Goal: Task Accomplishment & Management: Complete application form

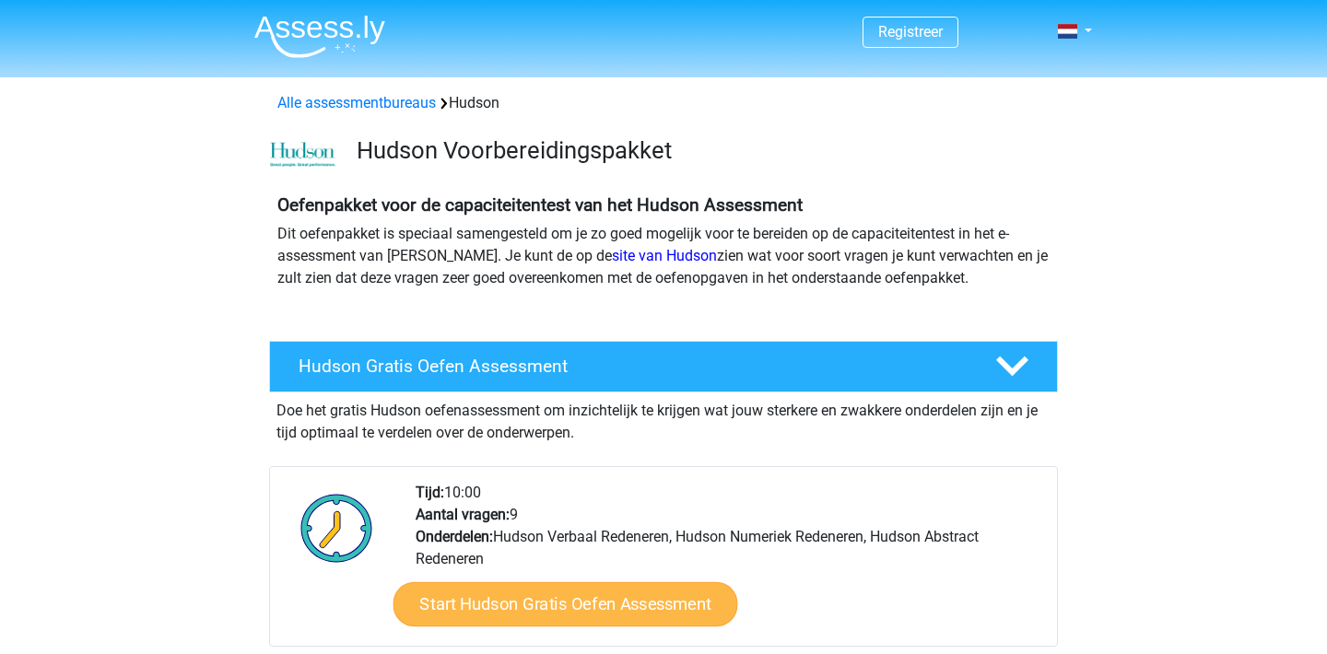
click at [574, 616] on link "Start Hudson Gratis Oefen Assessment" at bounding box center [565, 604] width 345 height 44
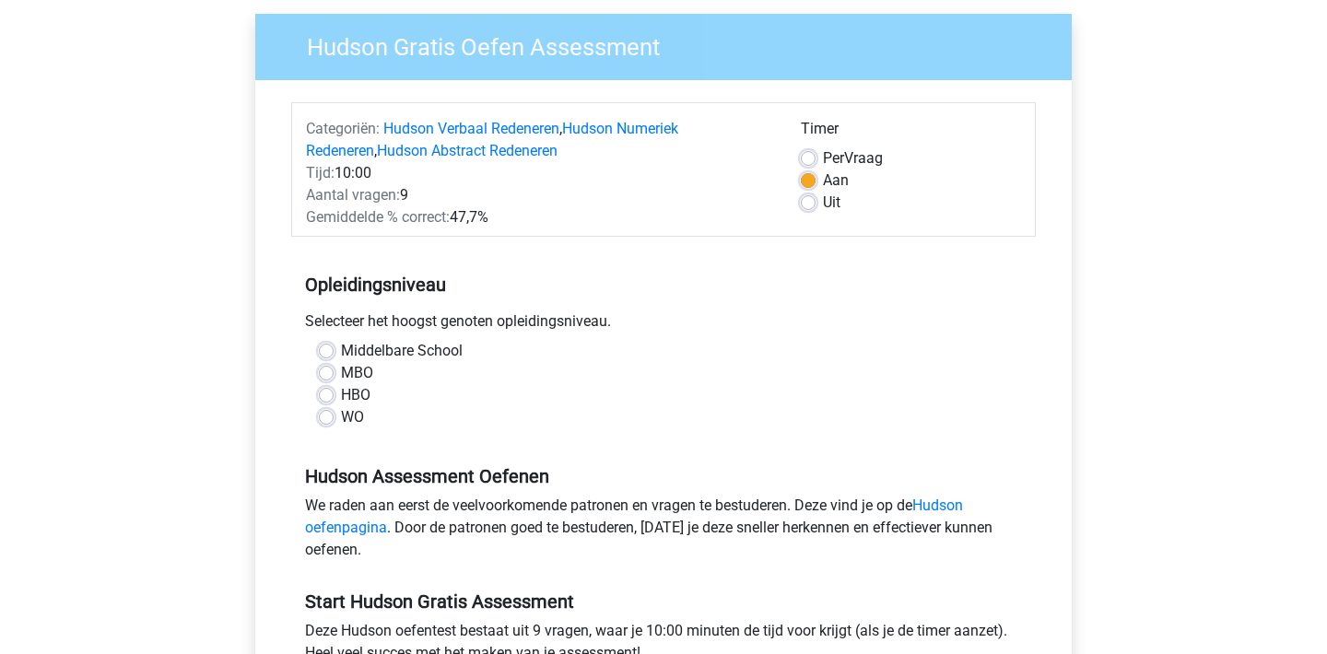
scroll to position [138, 0]
click at [333, 419] on div "WO" at bounding box center [663, 416] width 689 height 22
click at [341, 401] on label "HBO" at bounding box center [355, 394] width 29 height 22
click at [324, 401] on input "HBO" at bounding box center [326, 392] width 15 height 18
radio input "true"
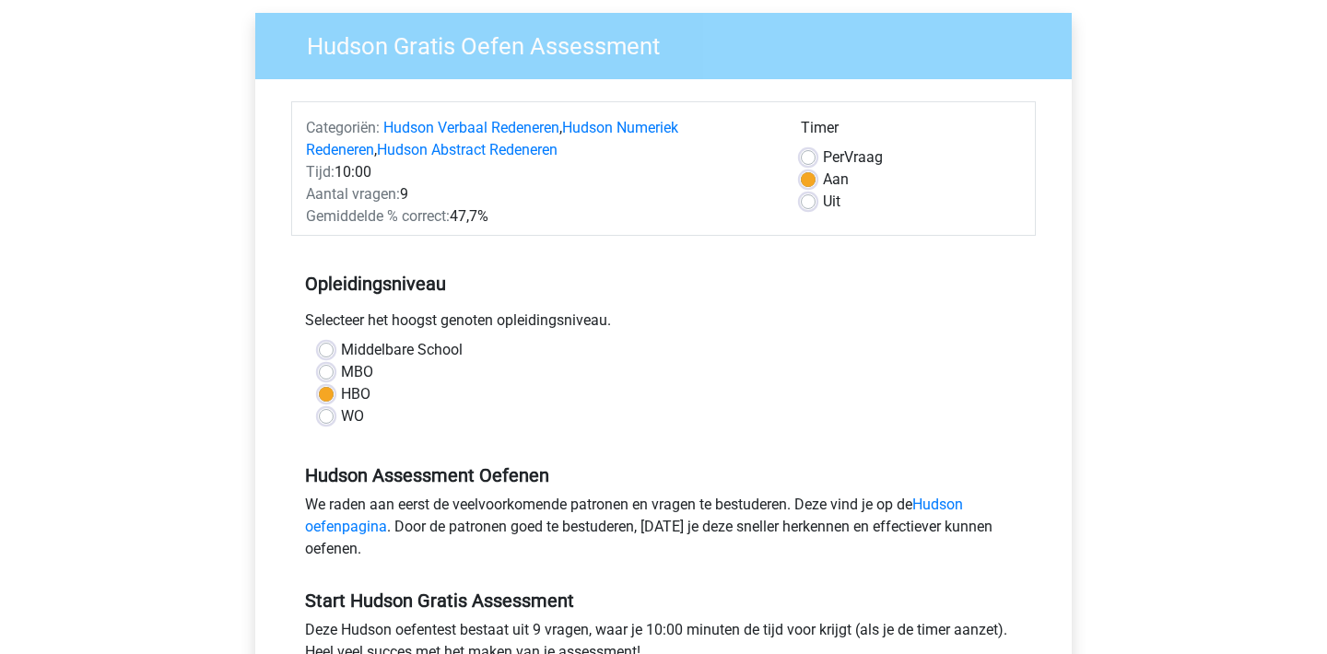
click at [324, 408] on div "WO" at bounding box center [663, 416] width 689 height 22
click at [341, 418] on label "WO" at bounding box center [352, 416] width 23 height 22
click at [324, 418] on input "WO" at bounding box center [326, 414] width 15 height 18
radio input "true"
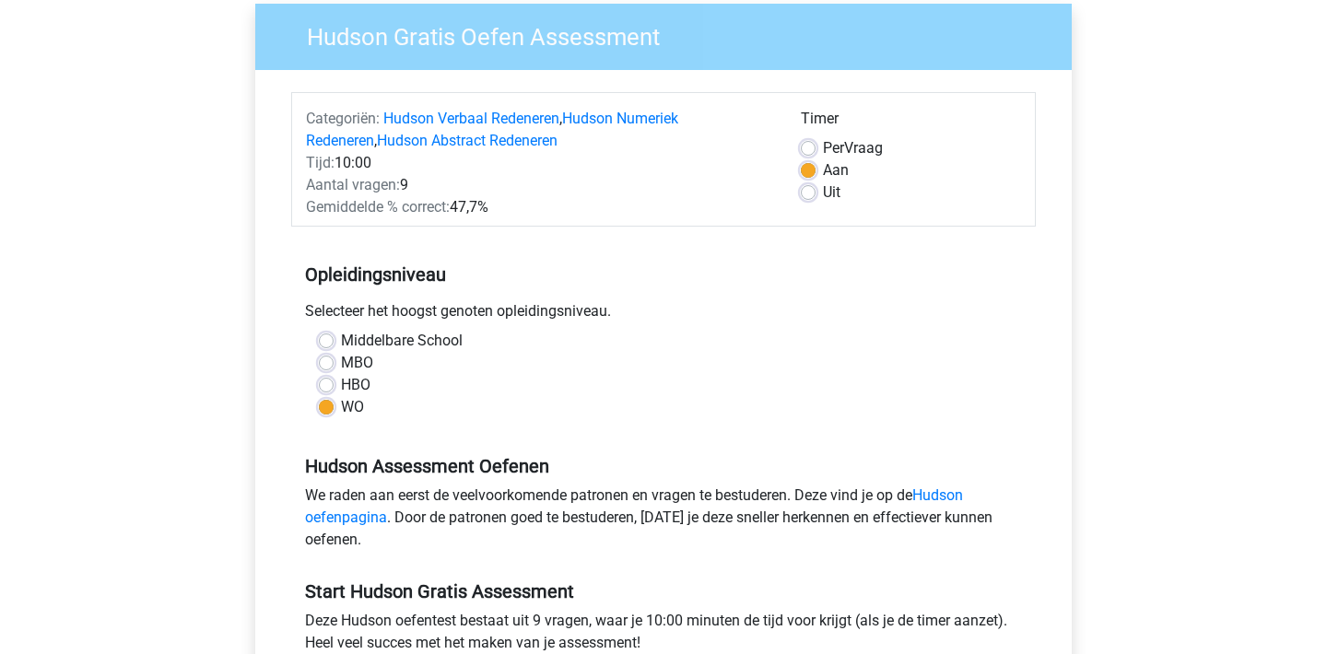
scroll to position [149, 0]
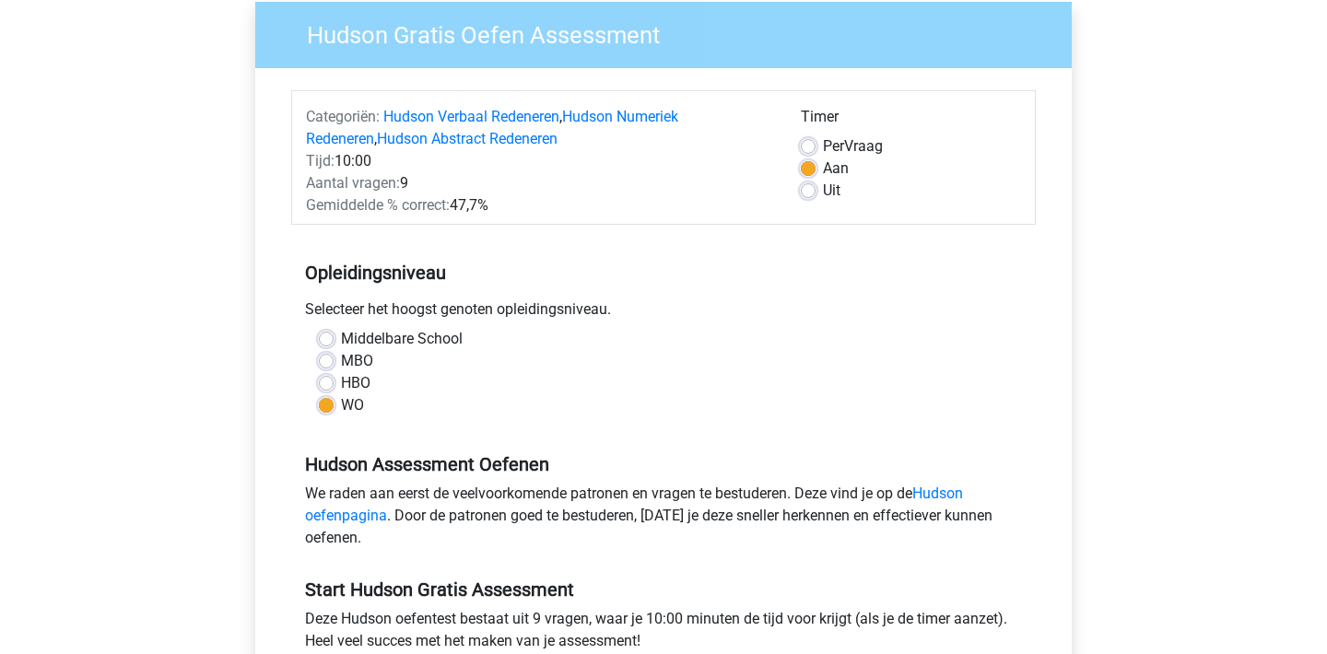
click at [823, 147] on label "Per Vraag" at bounding box center [853, 146] width 60 height 22
click at [806, 147] on input "Per Vraag" at bounding box center [808, 144] width 15 height 18
radio input "true"
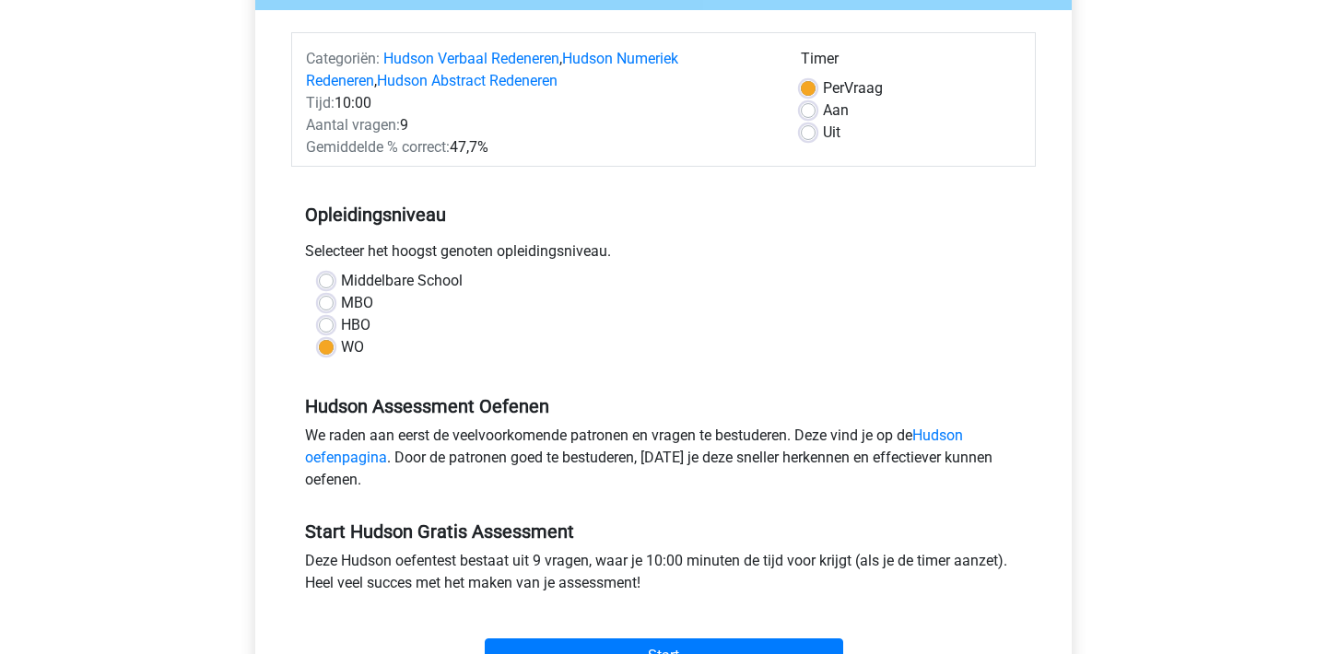
scroll to position [281, 0]
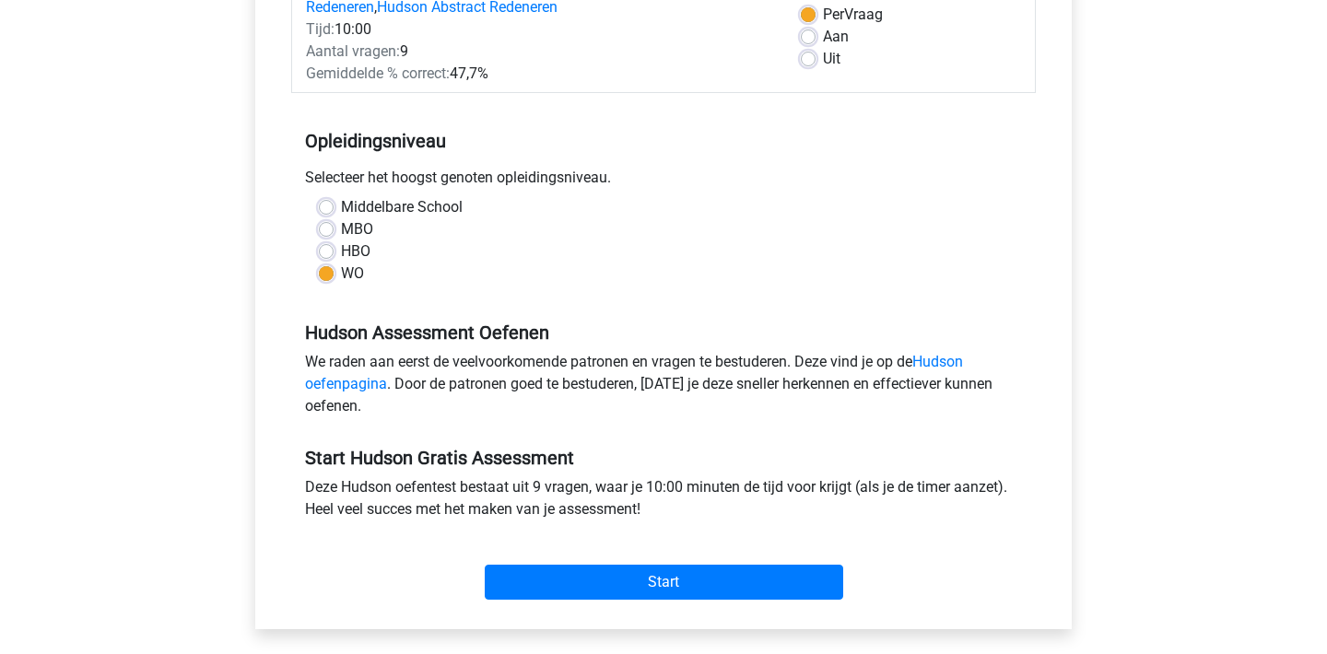
click at [823, 37] on label "Aan" at bounding box center [836, 37] width 26 height 22
click at [810, 37] on input "Aan" at bounding box center [808, 35] width 15 height 18
radio input "true"
click at [823, 16] on label "Per Vraag" at bounding box center [853, 15] width 60 height 22
click at [810, 16] on input "Per Vraag" at bounding box center [808, 13] width 15 height 18
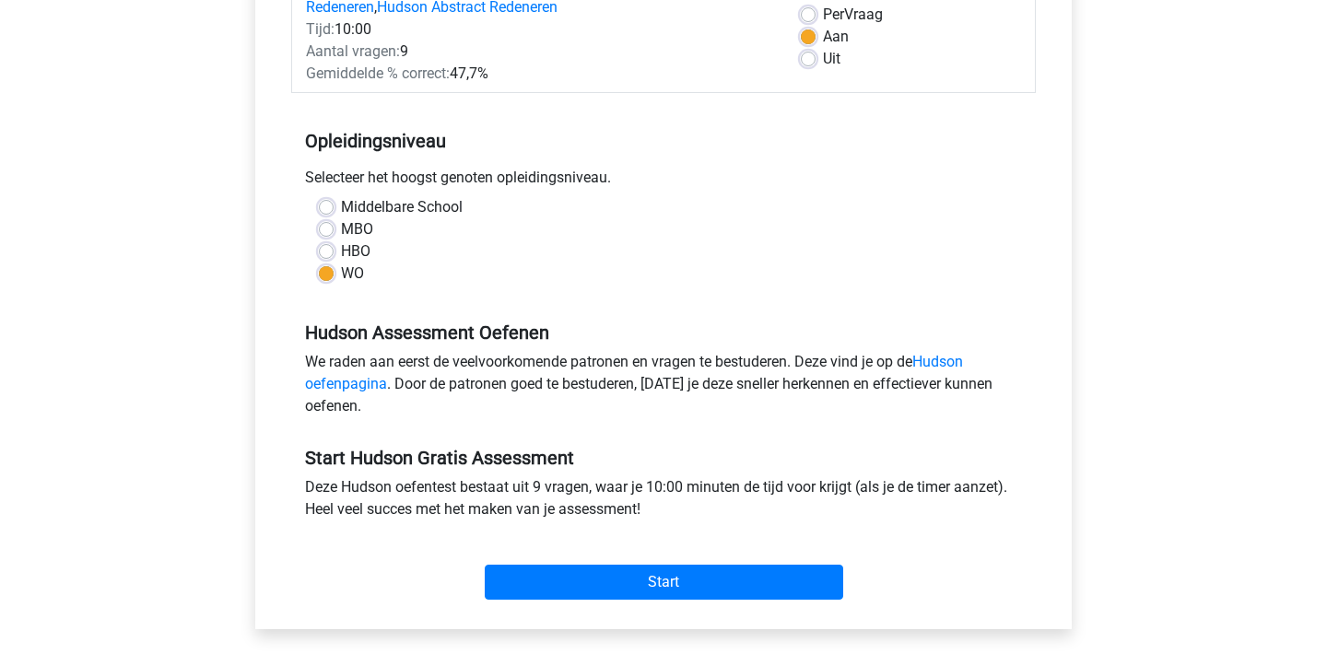
radio input "true"
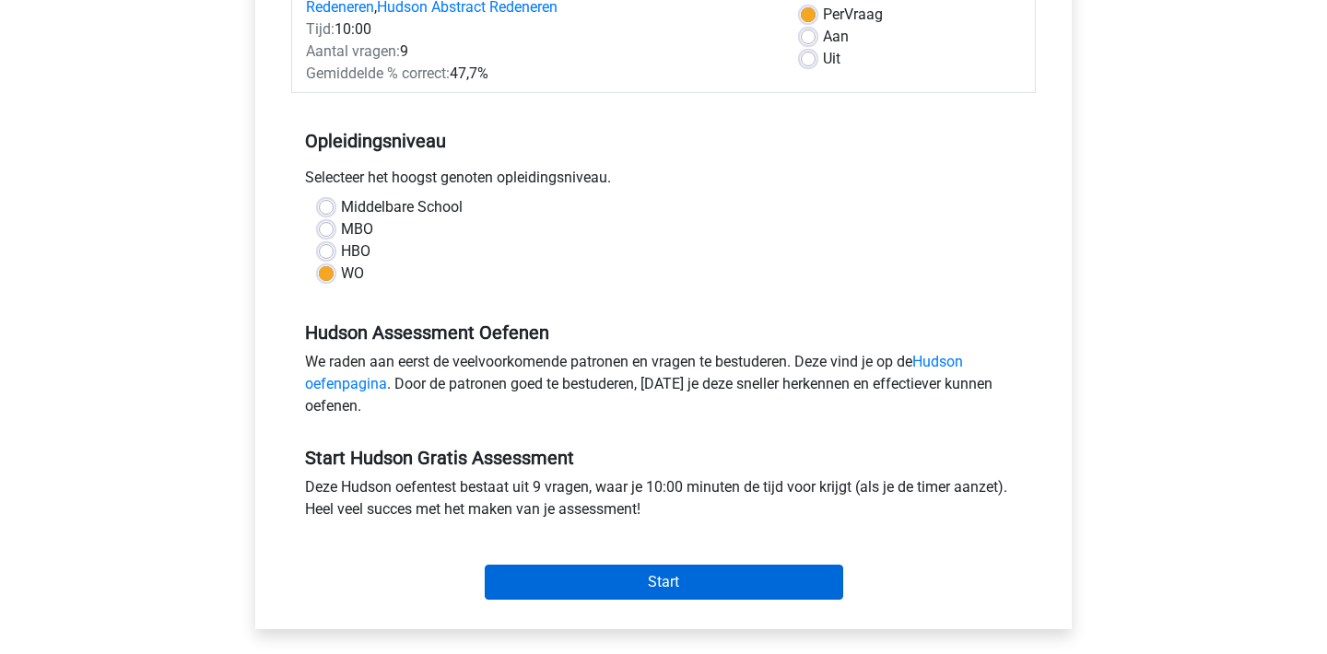
click at [706, 590] on input "Start" at bounding box center [664, 582] width 358 height 35
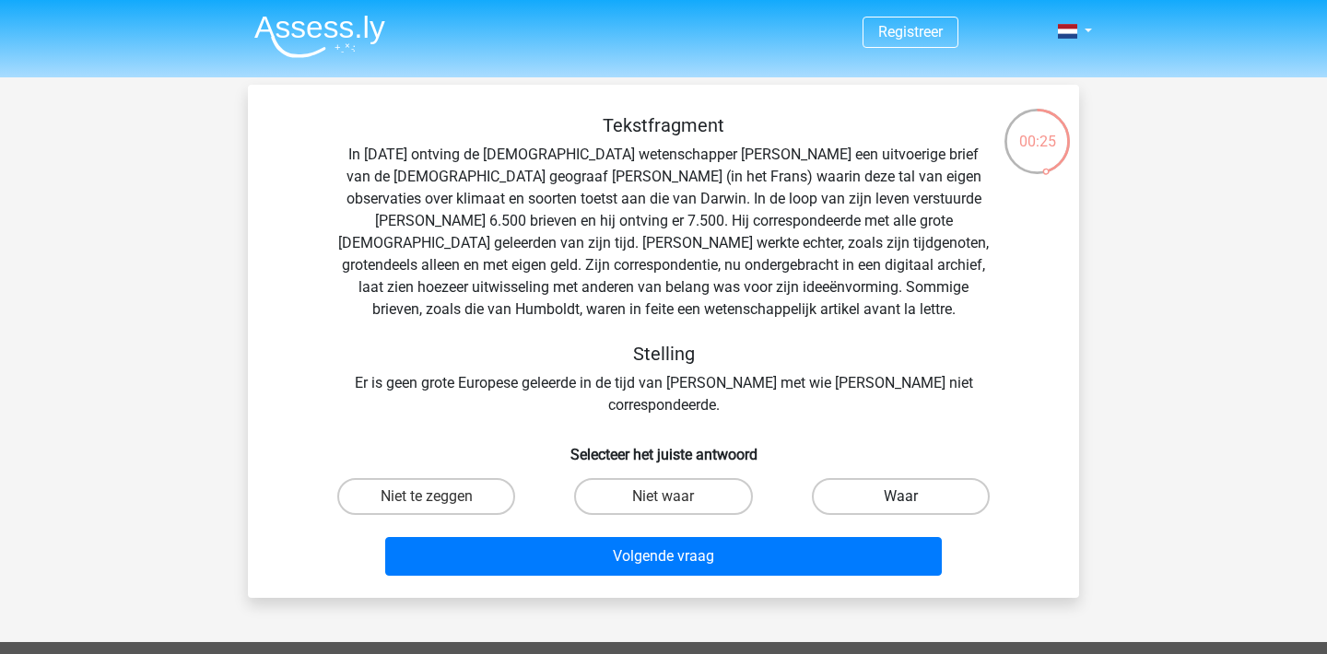
click at [857, 478] on label "Waar" at bounding box center [901, 496] width 178 height 37
click at [900, 497] on input "Waar" at bounding box center [906, 503] width 12 height 12
radio input "true"
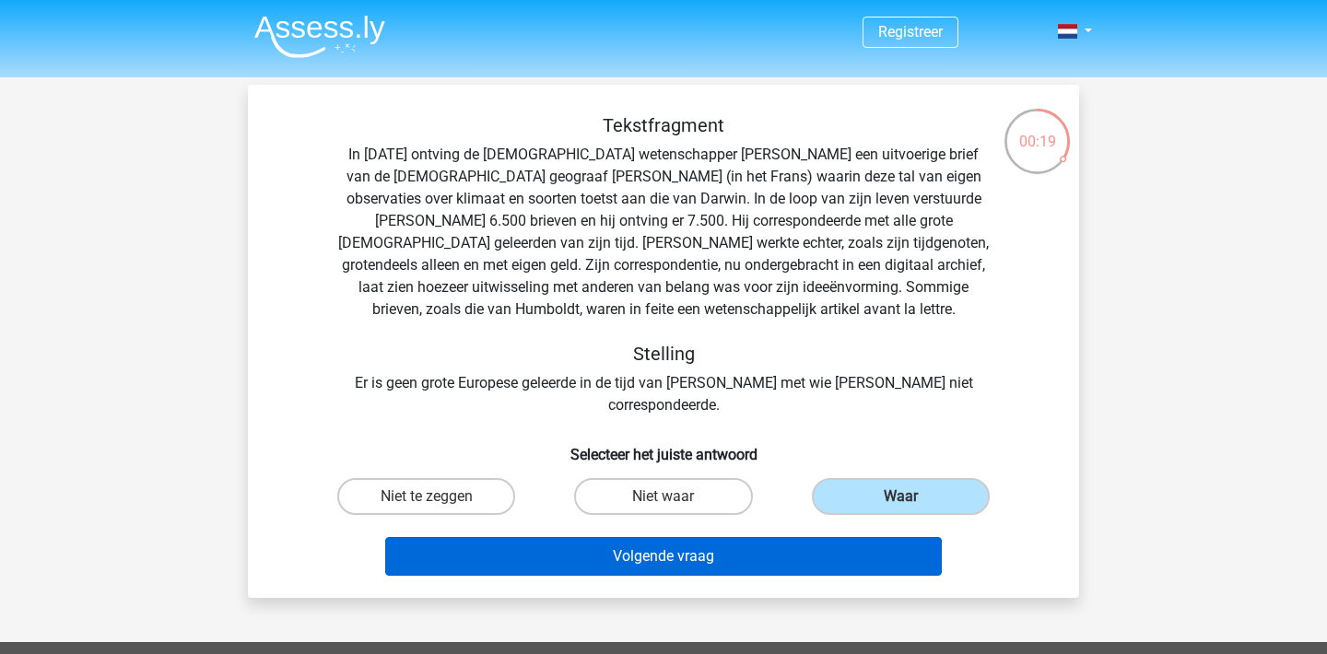
click at [815, 537] on button "Volgende vraag" at bounding box center [663, 556] width 557 height 39
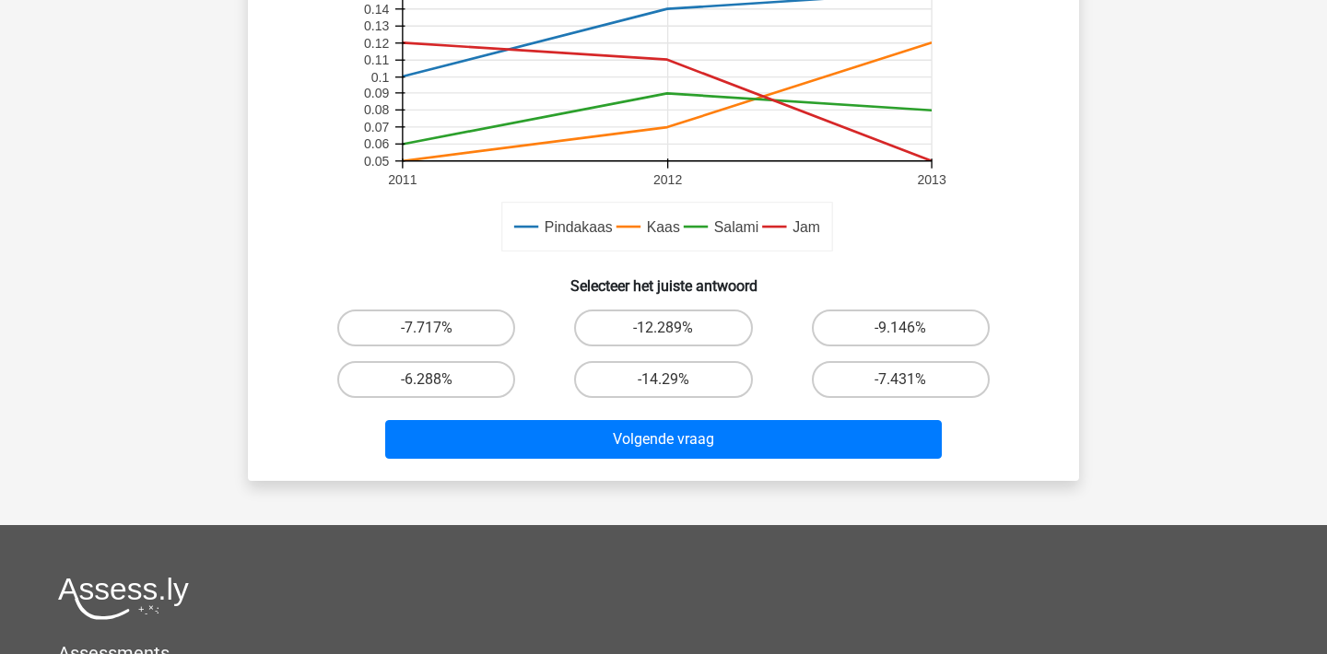
scroll to position [511, 0]
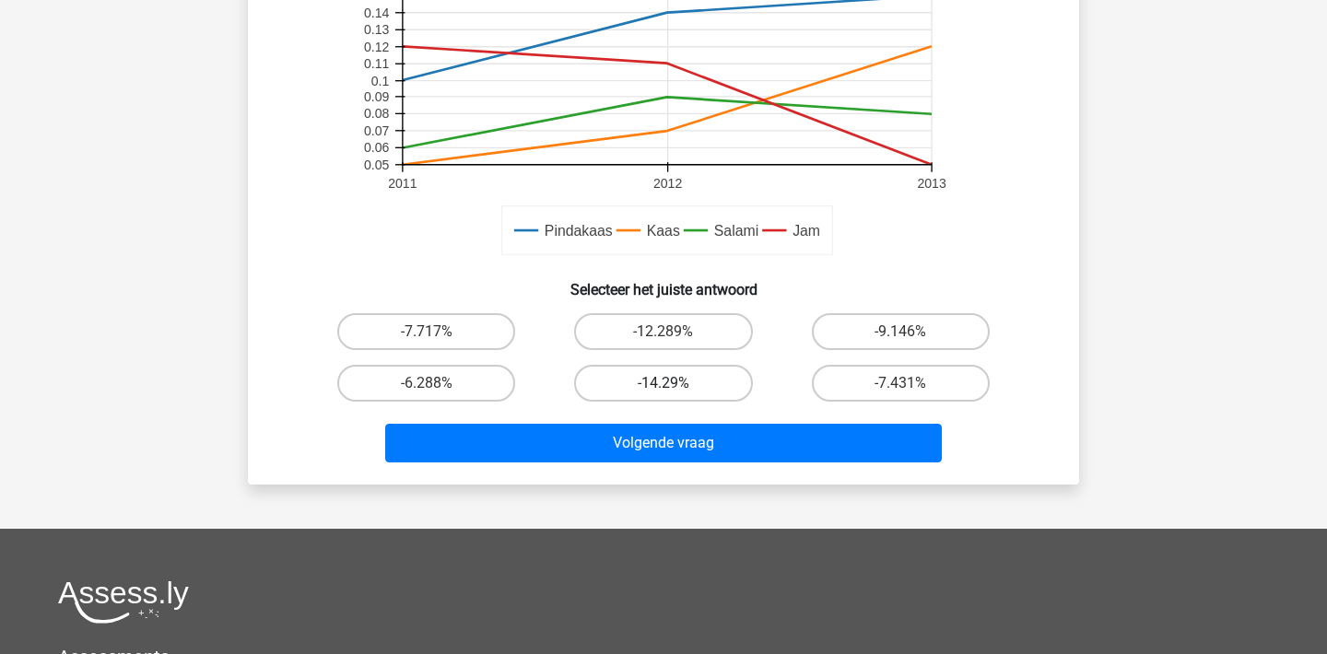
click at [697, 380] on label "-14.29%" at bounding box center [663, 383] width 178 height 37
click at [675, 383] on input "-14.29%" at bounding box center [669, 389] width 12 height 12
radio input "true"
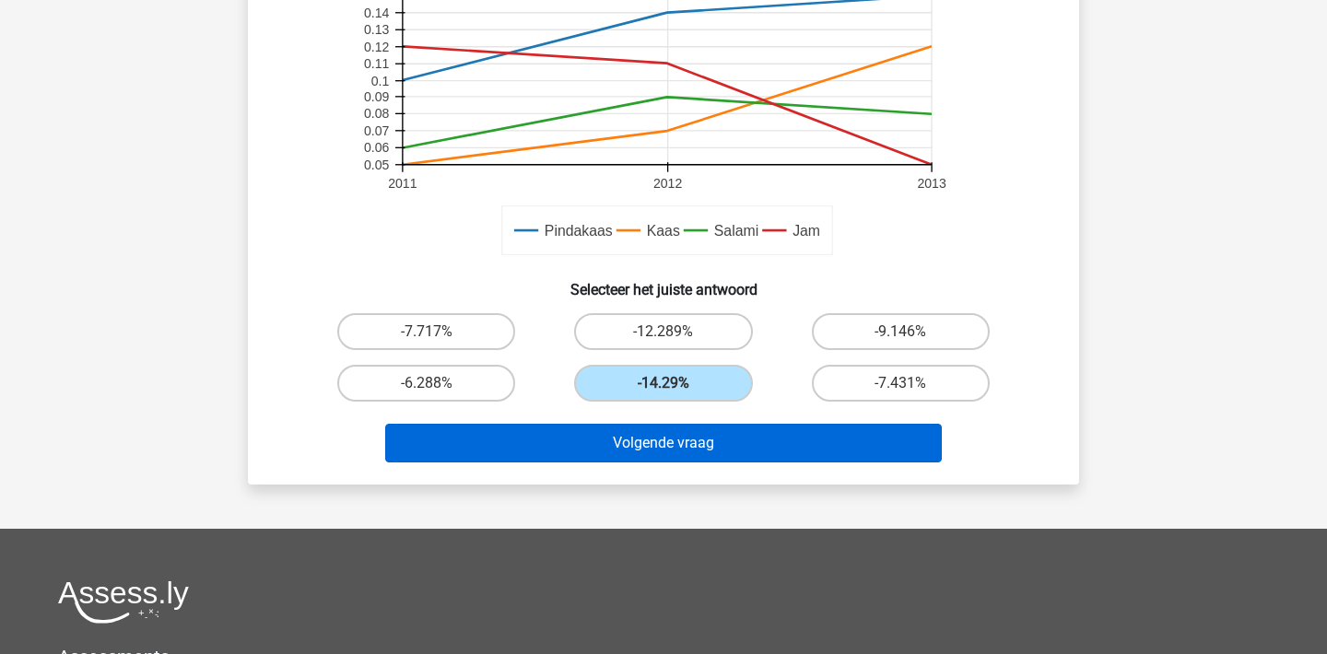
click at [694, 448] on button "Volgende vraag" at bounding box center [663, 443] width 557 height 39
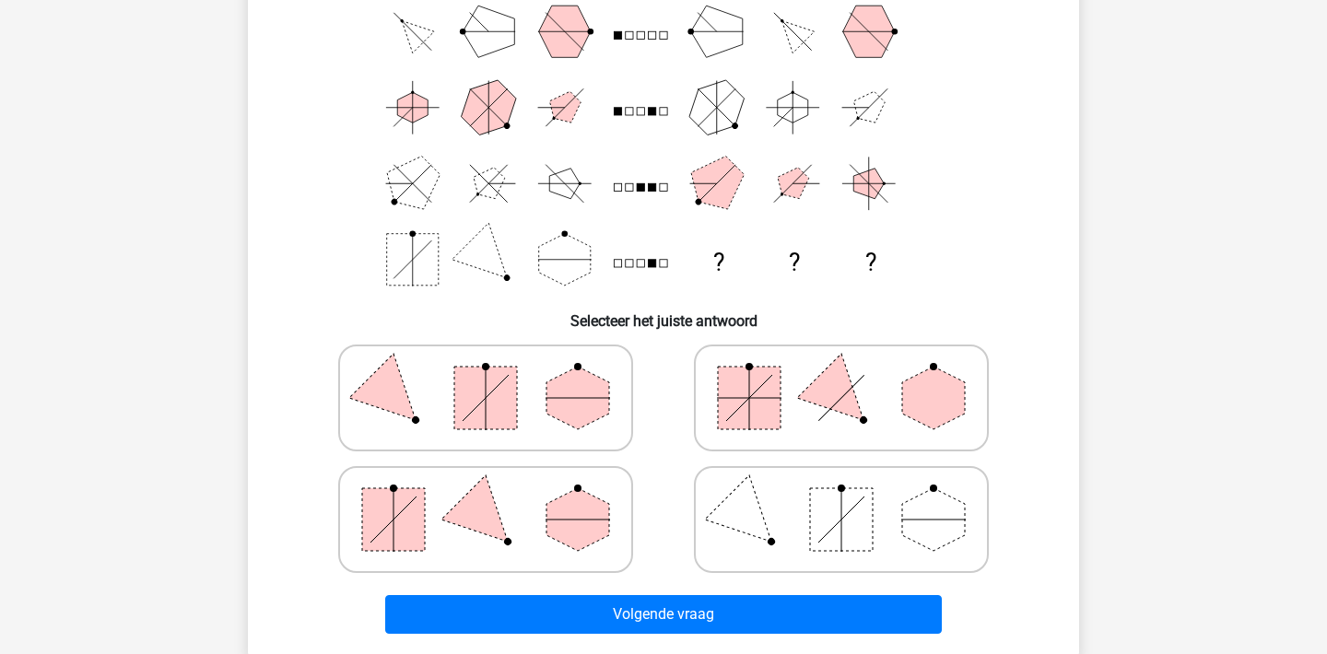
scroll to position [177, 0]
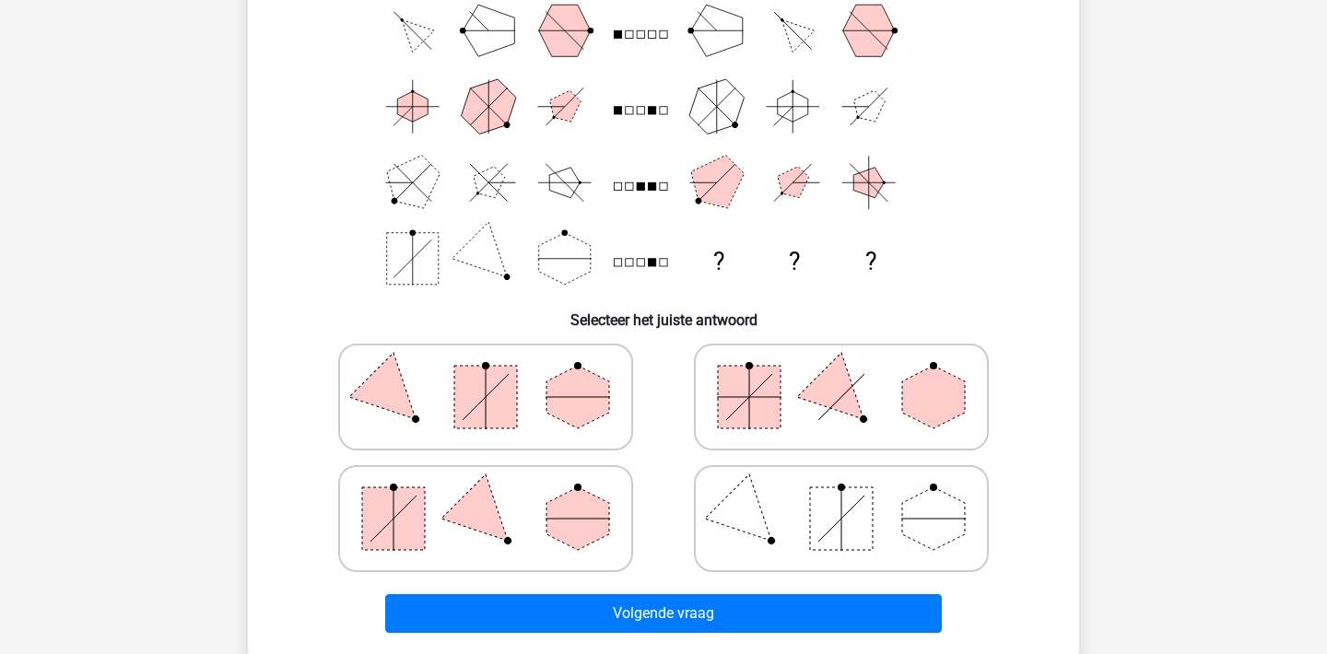
click at [524, 518] on icon at bounding box center [485, 519] width 276 height 92
click at [497, 496] on input "radio" at bounding box center [491, 490] width 12 height 12
radio input "true"
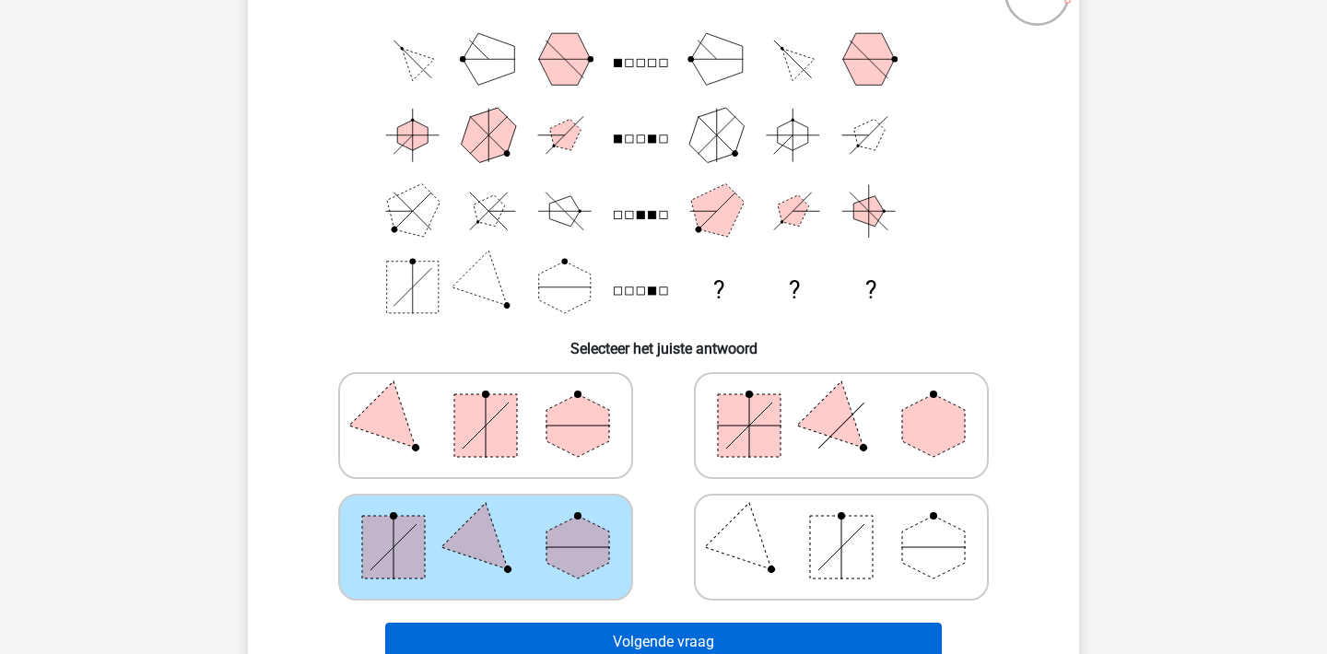
scroll to position [146, 0]
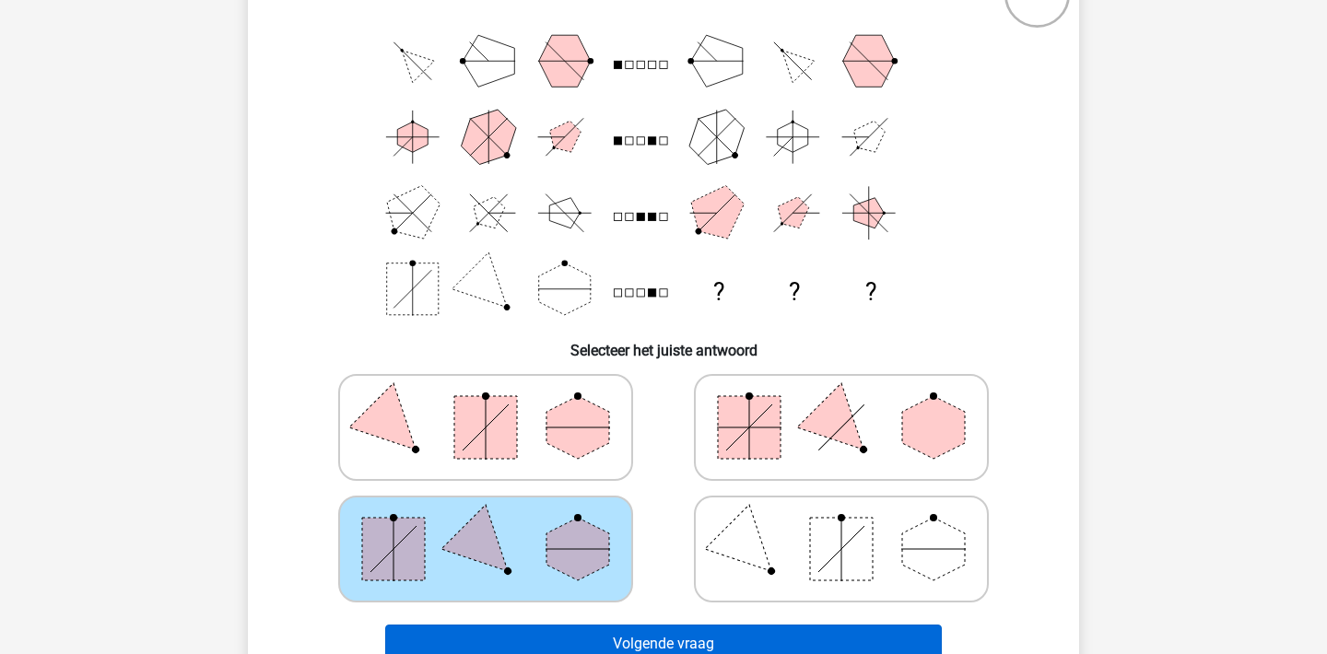
click at [625, 636] on button "Volgende vraag" at bounding box center [663, 644] width 557 height 39
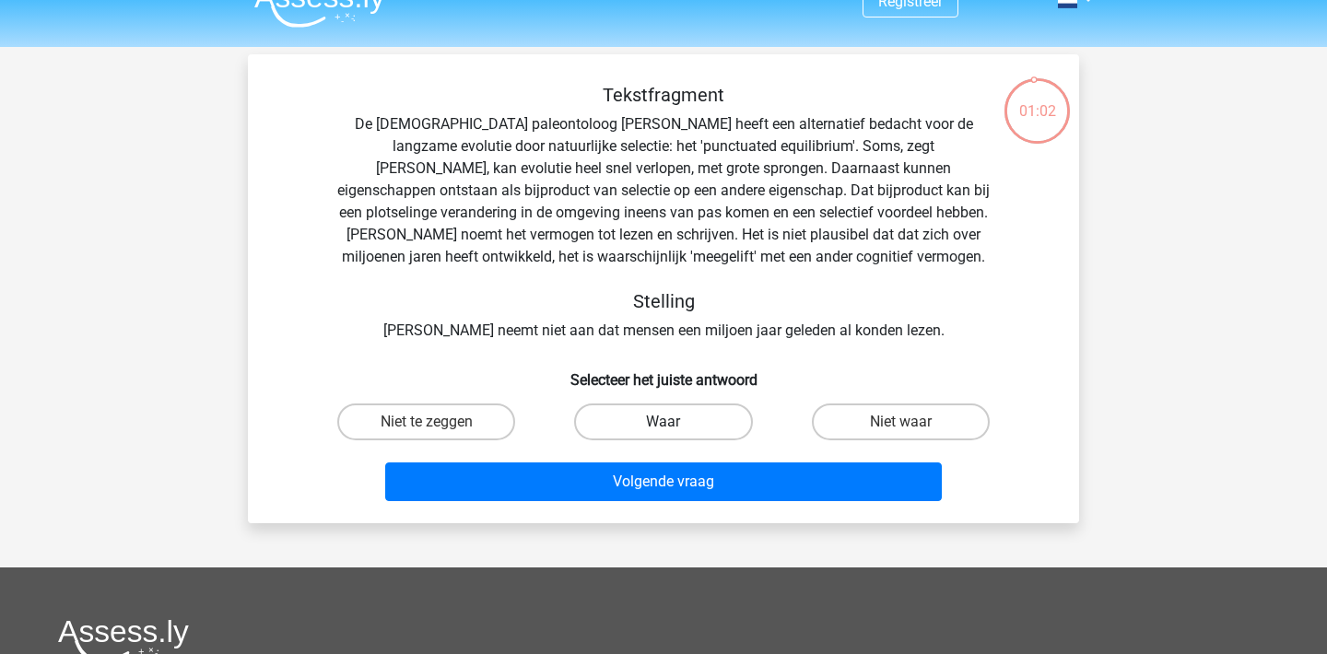
scroll to position [30, 0]
click at [506, 422] on label "Niet te zeggen" at bounding box center [426, 421] width 178 height 37
click at [438, 422] on input "Niet te zeggen" at bounding box center [433, 428] width 12 height 12
radio input "true"
click at [651, 426] on label "Waar" at bounding box center [663, 421] width 178 height 37
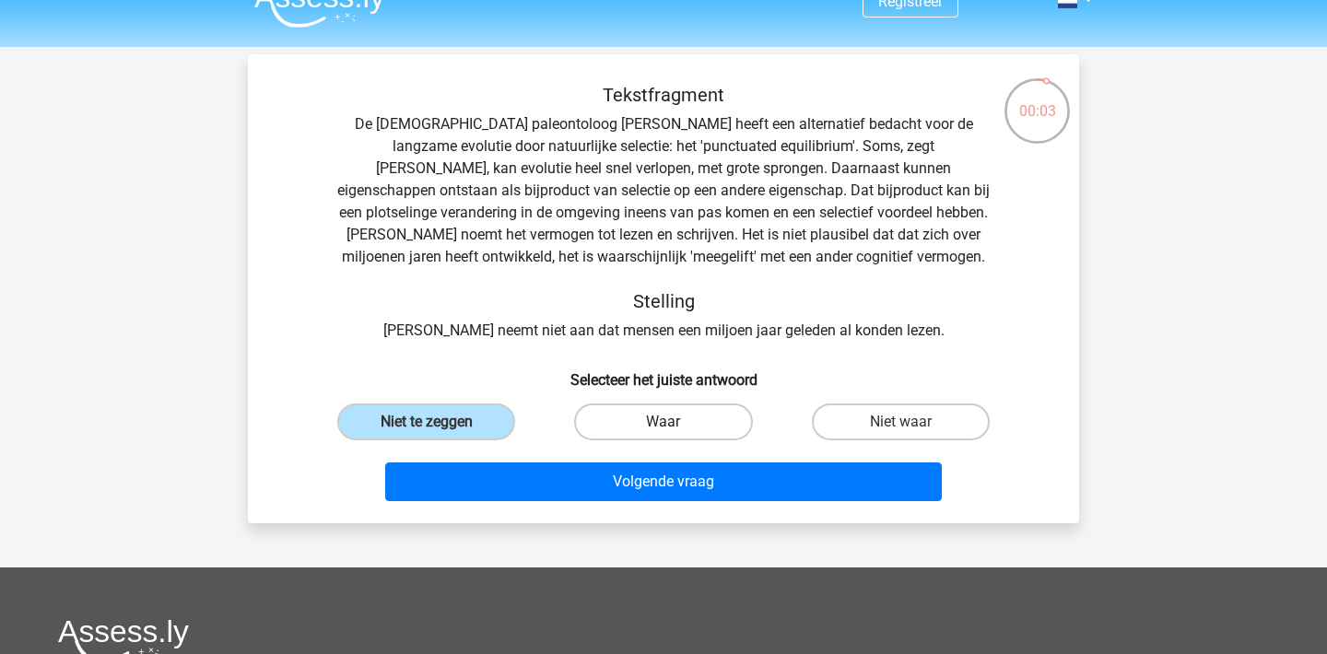
click at [663, 426] on input "Waar" at bounding box center [669, 428] width 12 height 12
radio input "true"
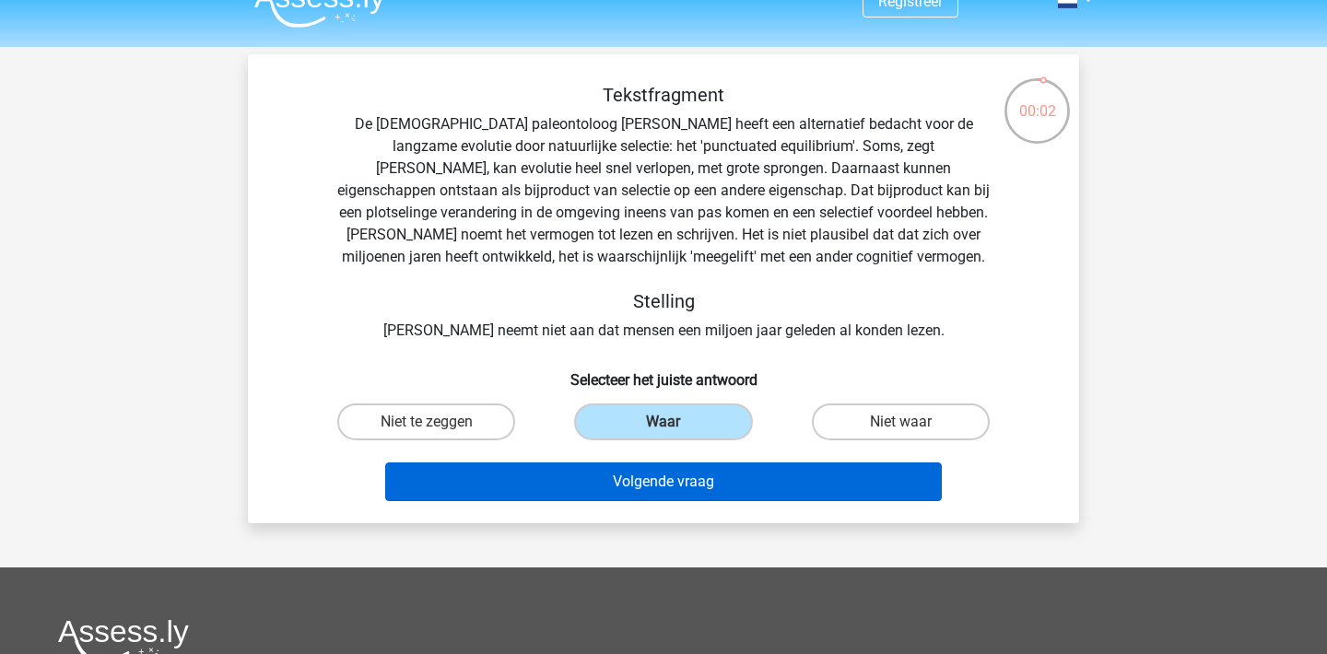
click at [637, 493] on button "Volgende vraag" at bounding box center [663, 481] width 557 height 39
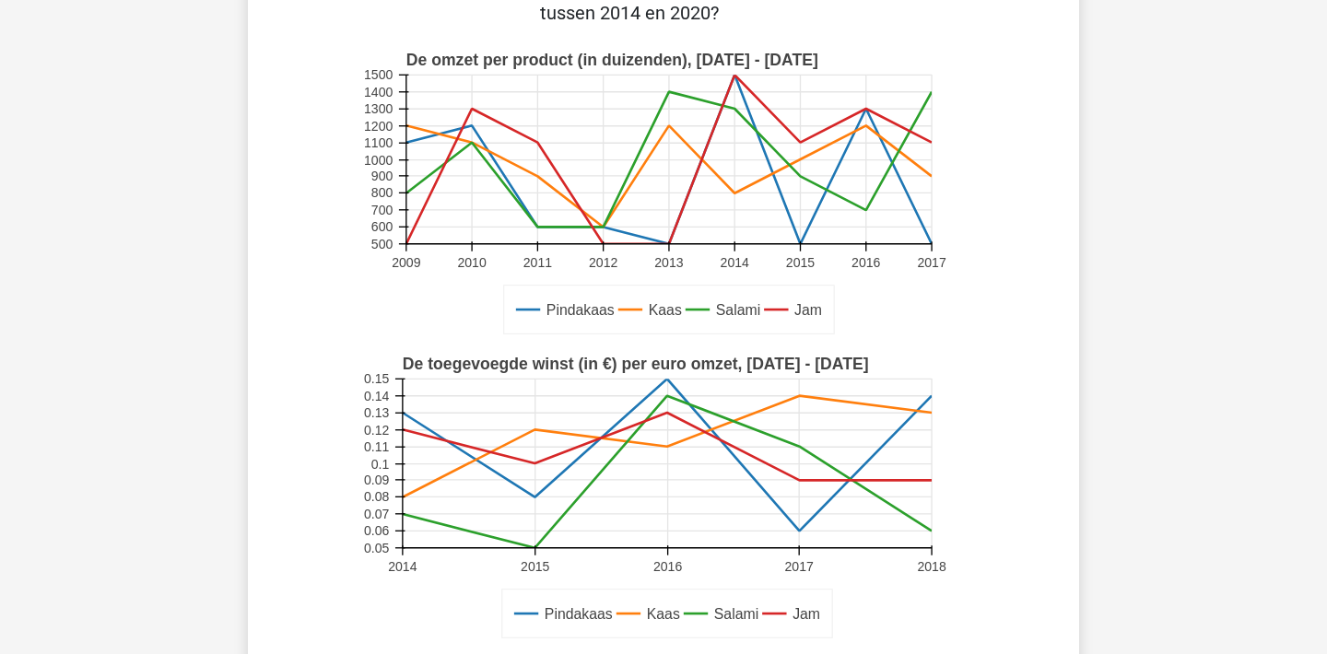
scroll to position [357, 0]
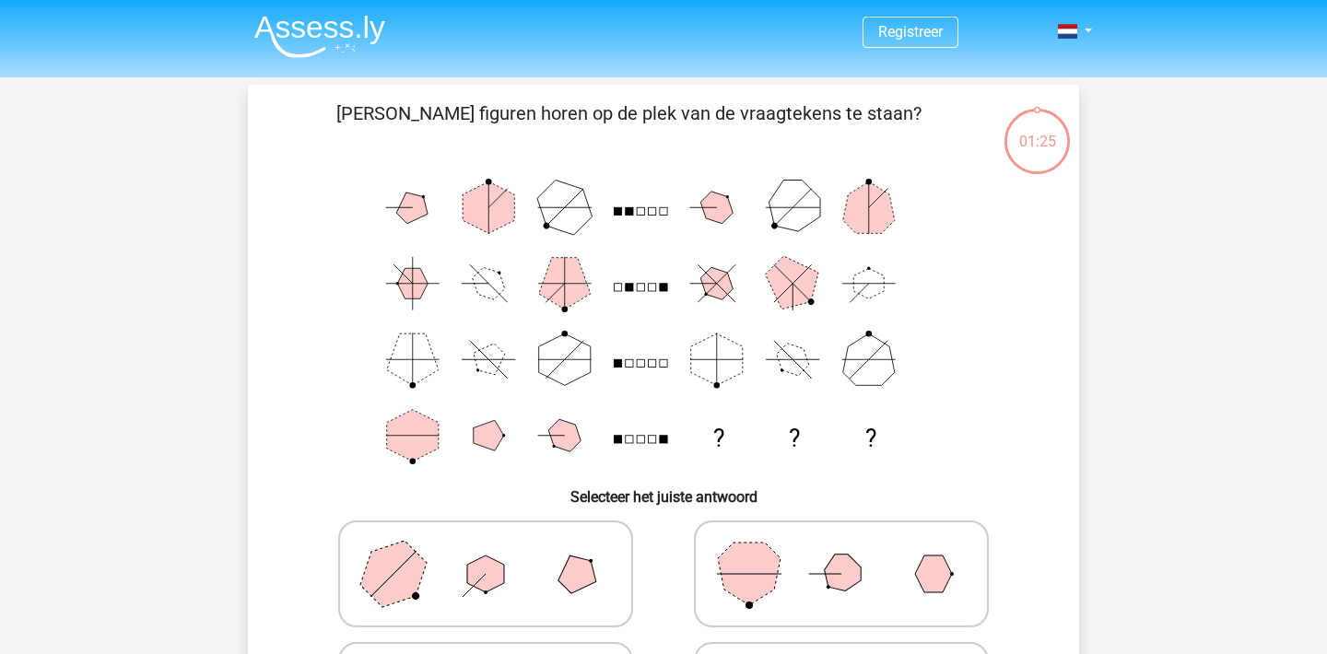
scroll to position [14, 0]
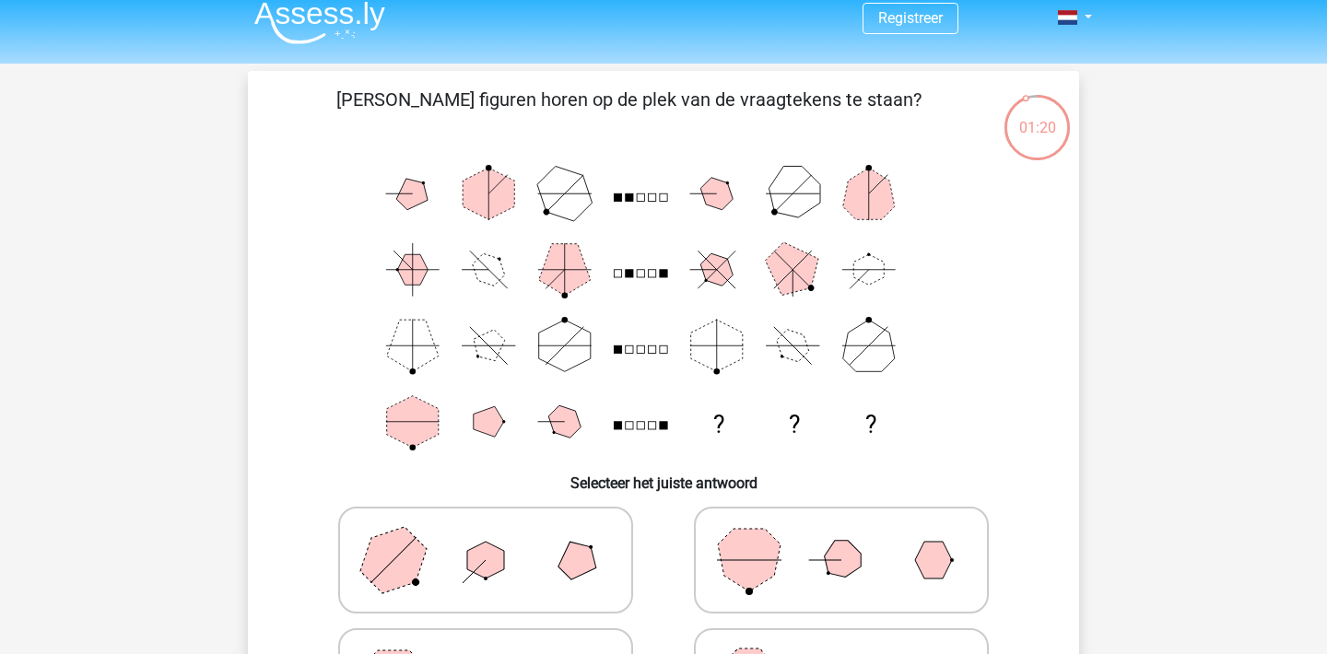
click at [347, 392] on icon "? ? ?" at bounding box center [663, 308] width 742 height 304
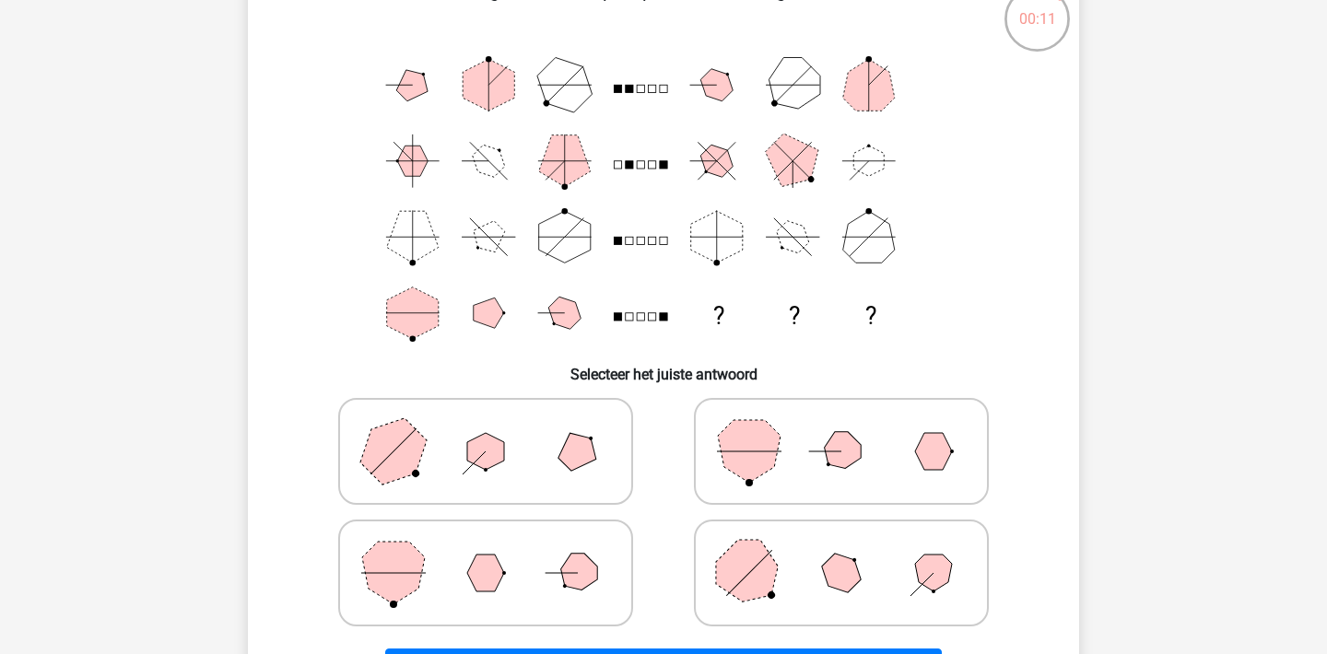
scroll to position [124, 0]
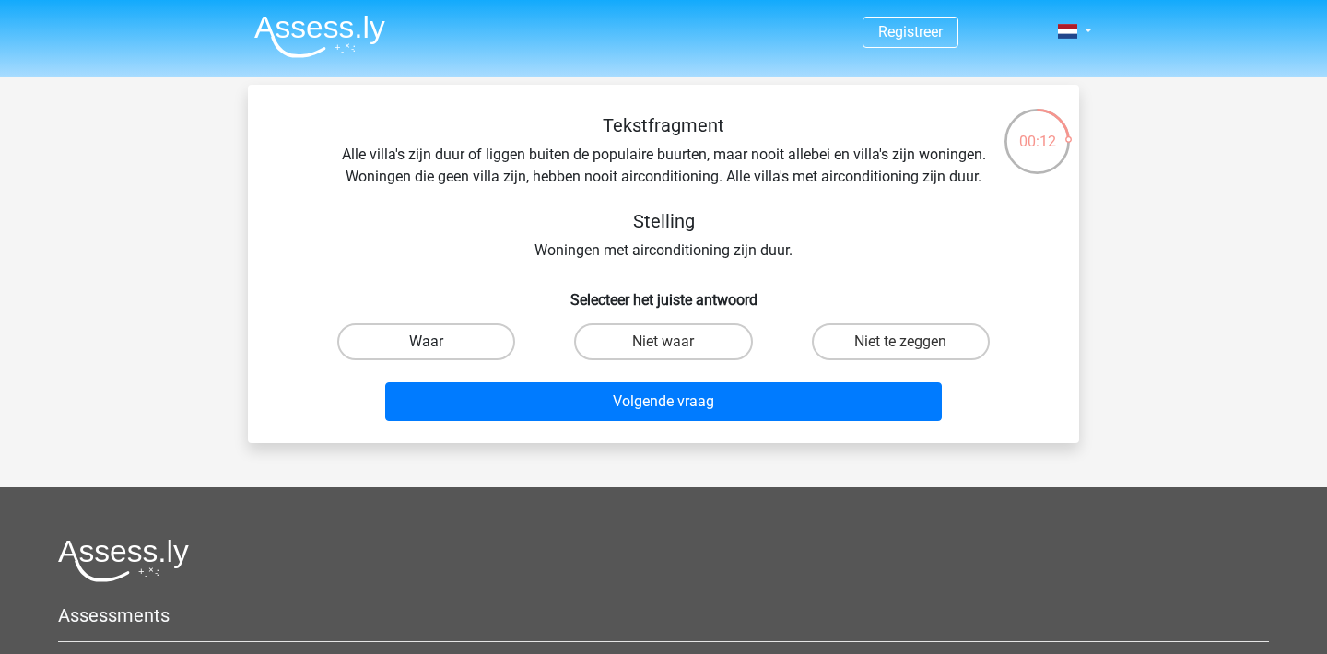
click at [492, 335] on label "Waar" at bounding box center [426, 341] width 178 height 37
click at [438, 342] on input "Waar" at bounding box center [433, 348] width 12 height 12
radio input "true"
click at [880, 336] on label "Niet te zeggen" at bounding box center [901, 341] width 178 height 37
click at [900, 342] on input "Niet te zeggen" at bounding box center [906, 348] width 12 height 12
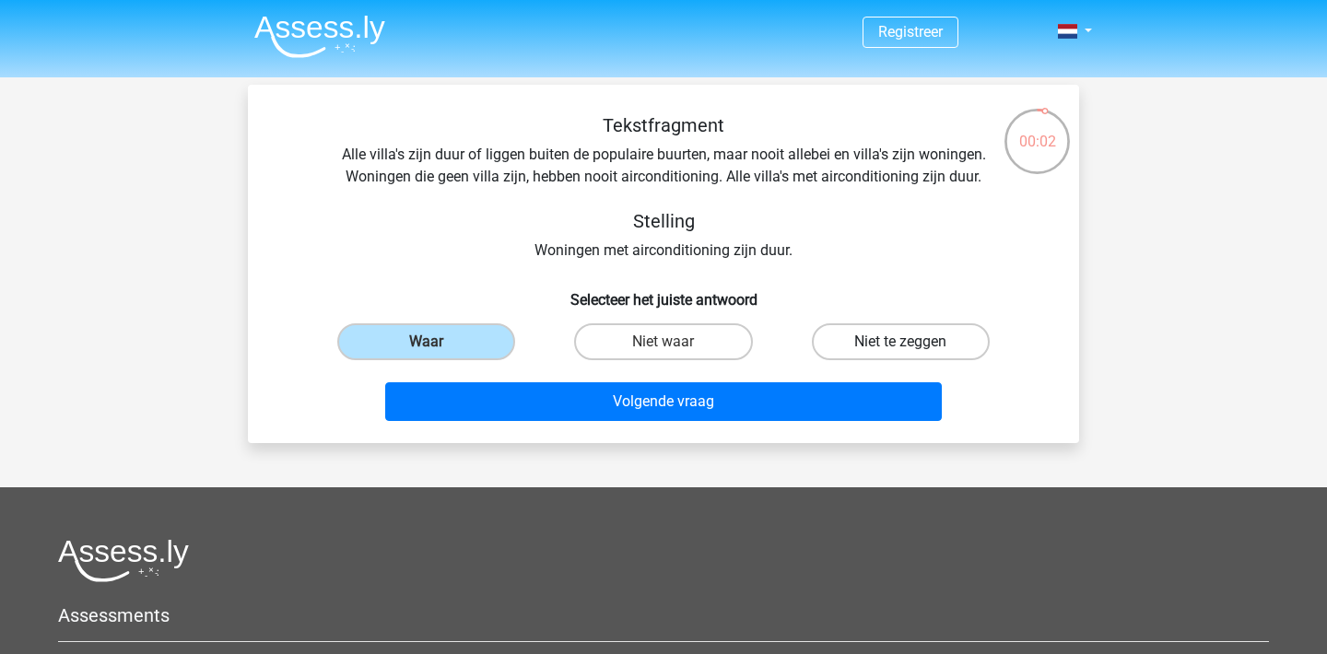
radio input "true"
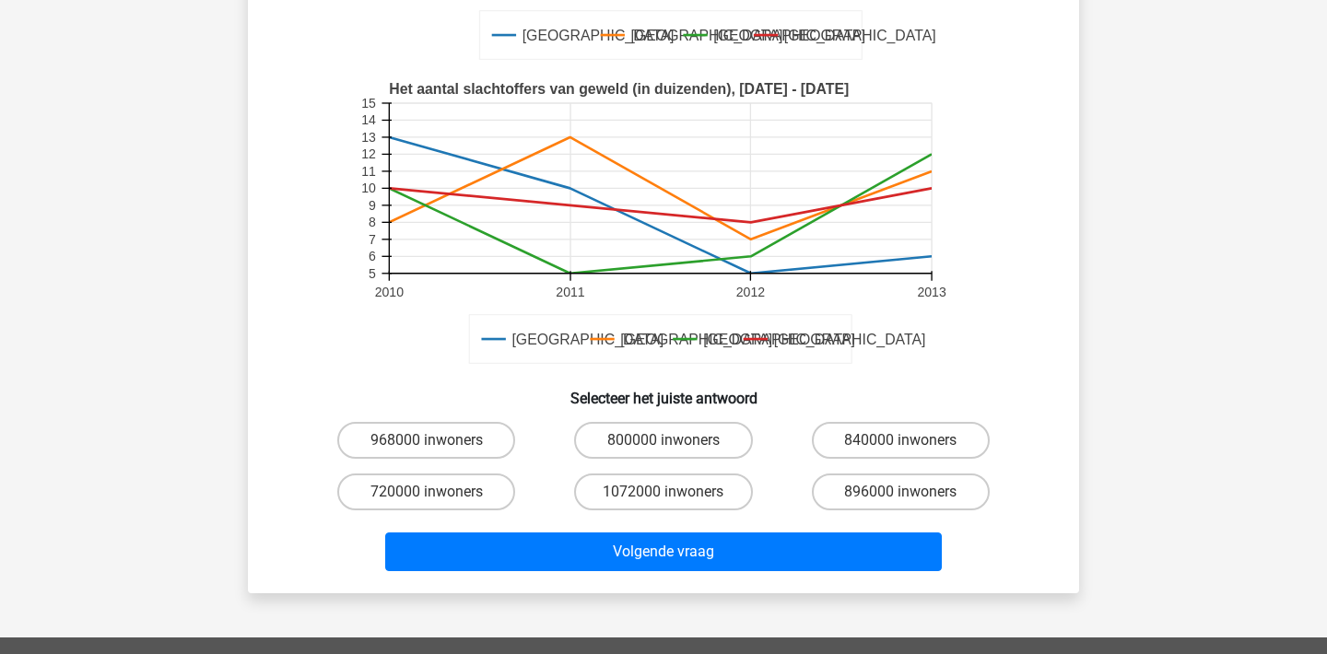
scroll to position [413, 0]
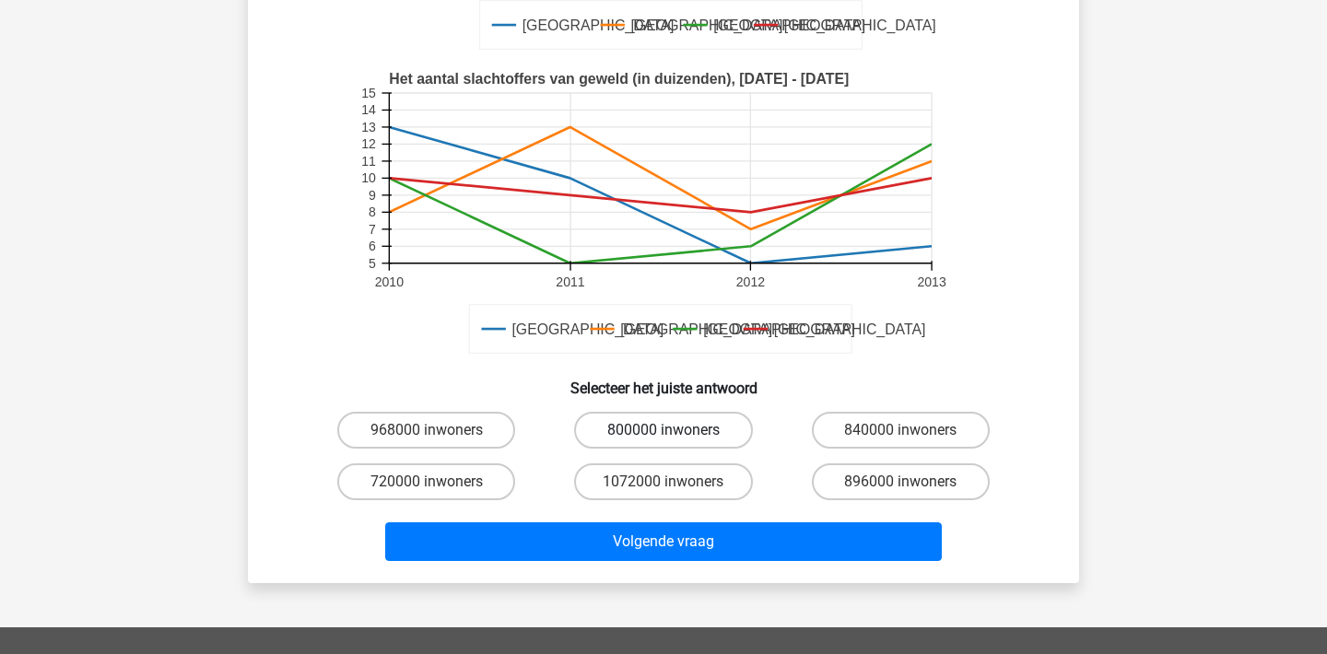
click at [671, 416] on label "800000 inwoners" at bounding box center [663, 430] width 178 height 37
click at [671, 430] on input "800000 inwoners" at bounding box center [669, 436] width 12 height 12
radio input "true"
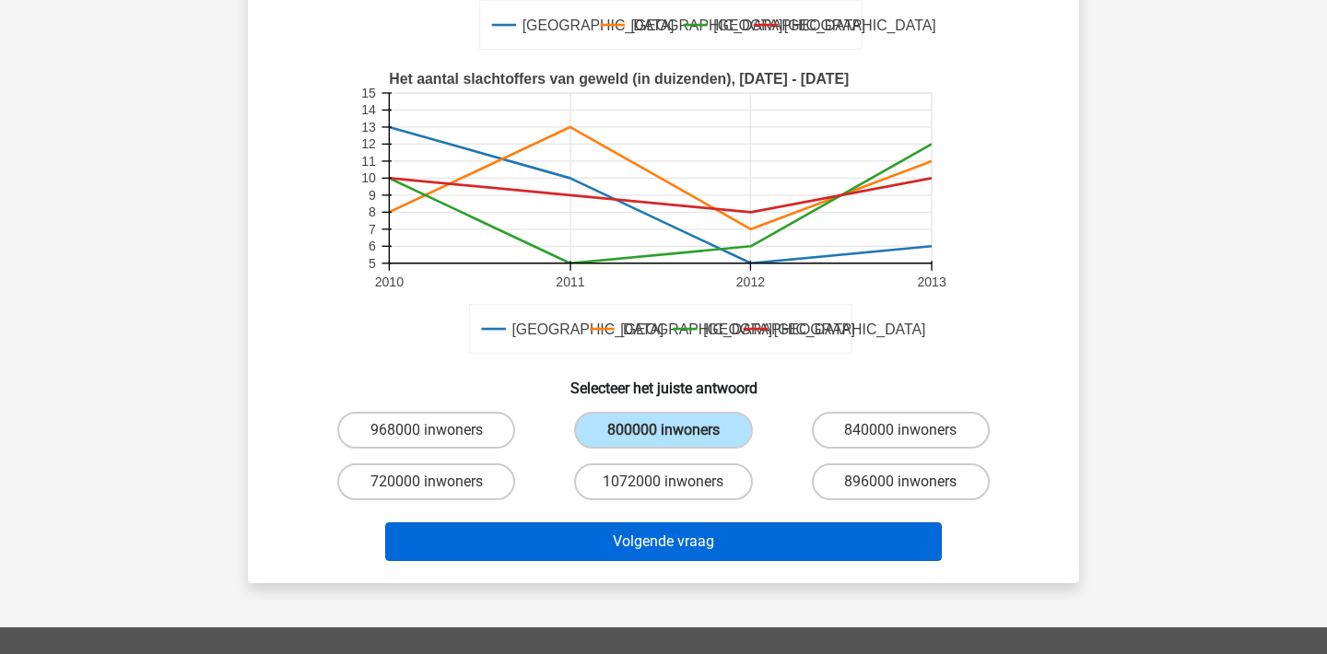
click at [670, 544] on button "Volgende vraag" at bounding box center [663, 541] width 557 height 39
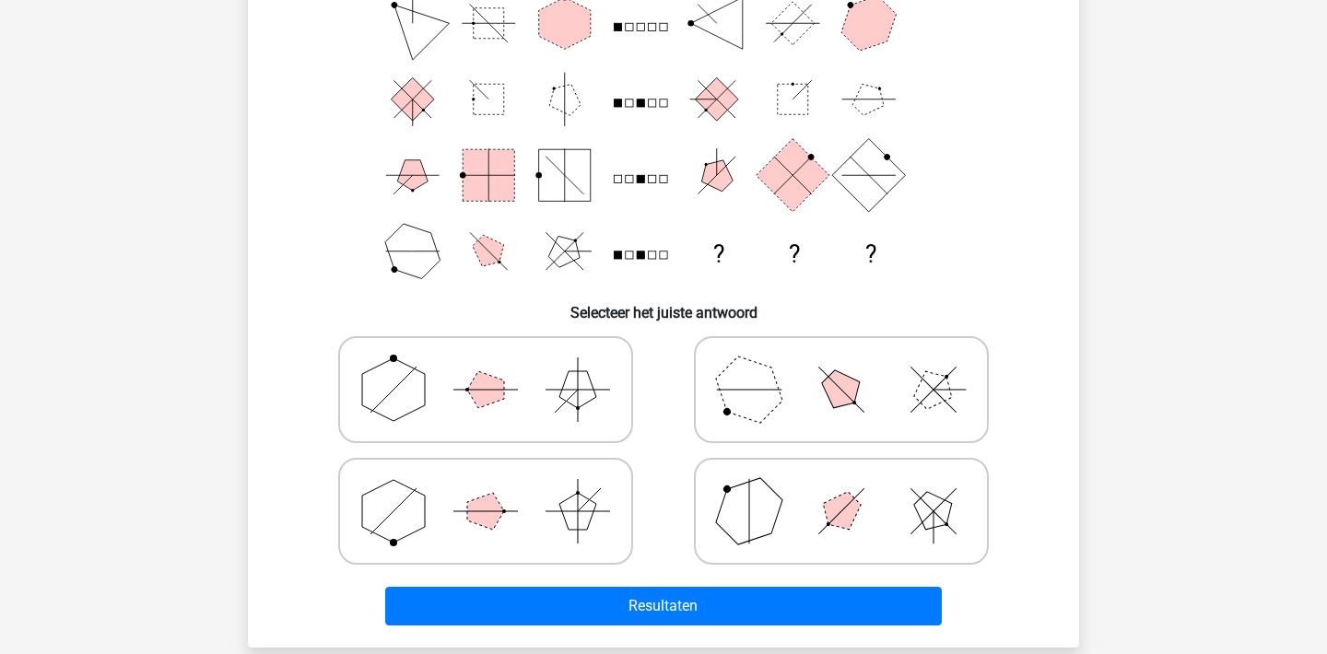
scroll to position [197, 0]
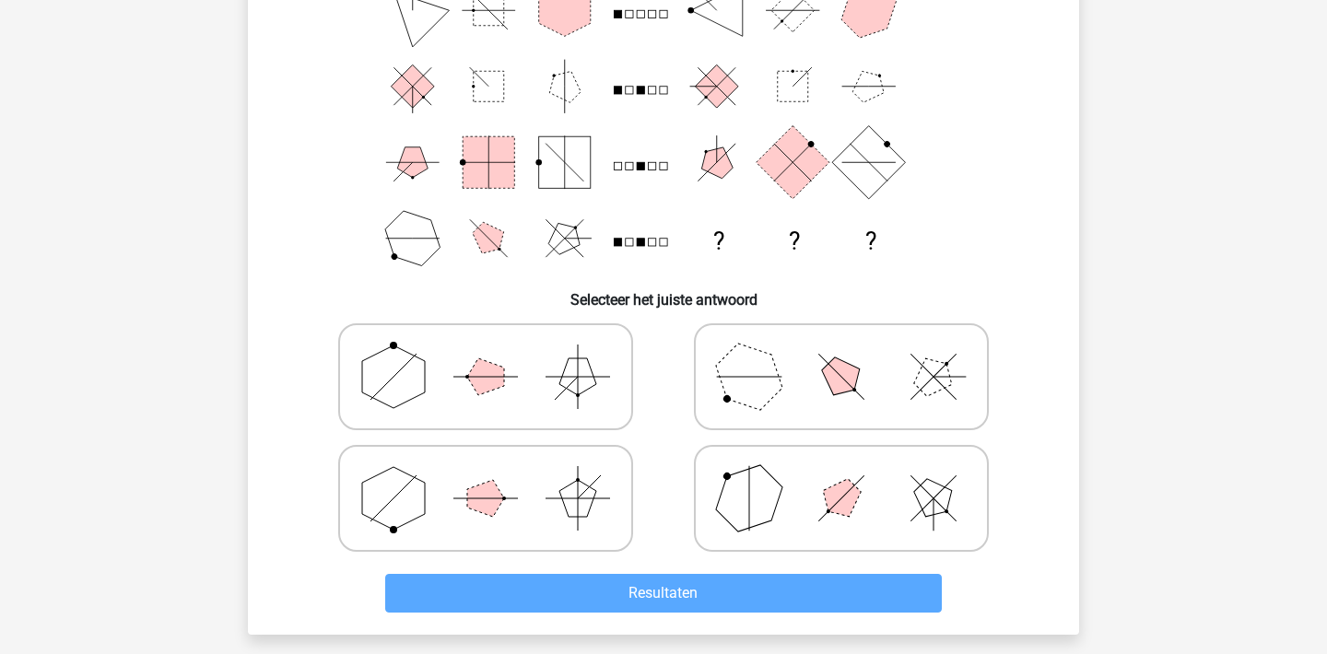
click at [793, 465] on icon at bounding box center [841, 498] width 276 height 92
click at [841, 465] on input "radio" at bounding box center [847, 469] width 12 height 12
radio input "true"
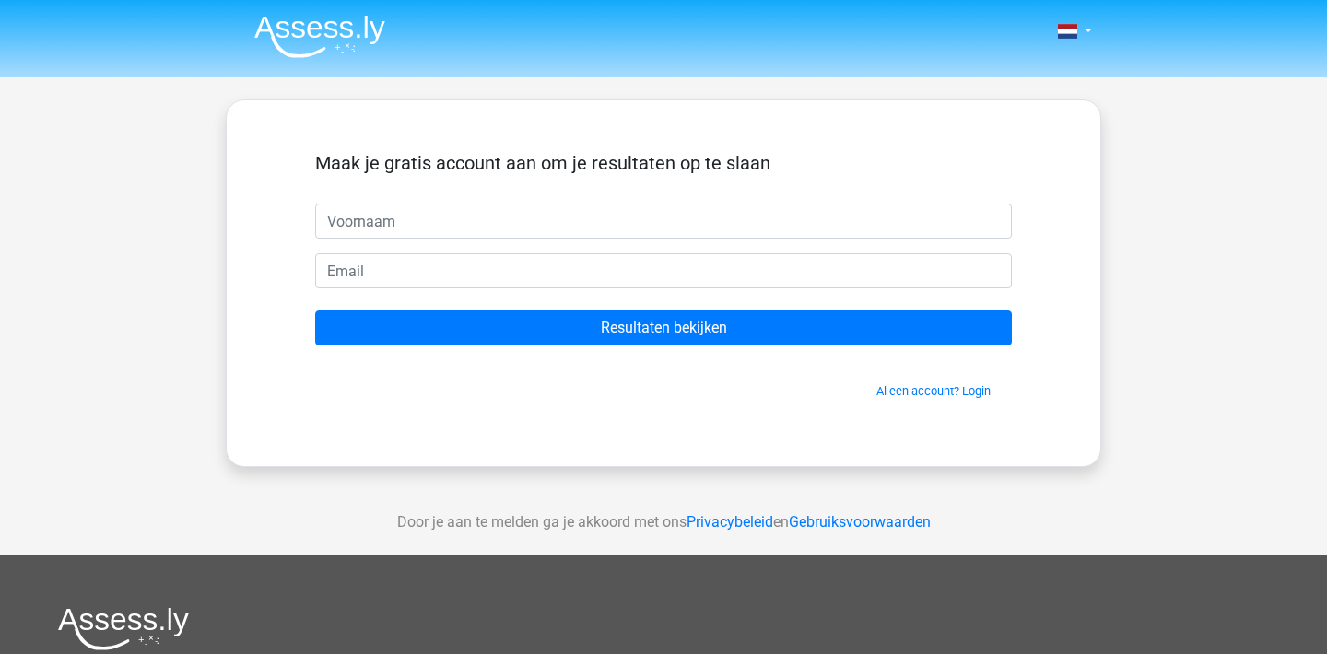
click at [663, 328] on input "Resultaten bekijken" at bounding box center [663, 327] width 696 height 35
type input "a"
type input "[PERSON_NAME]"
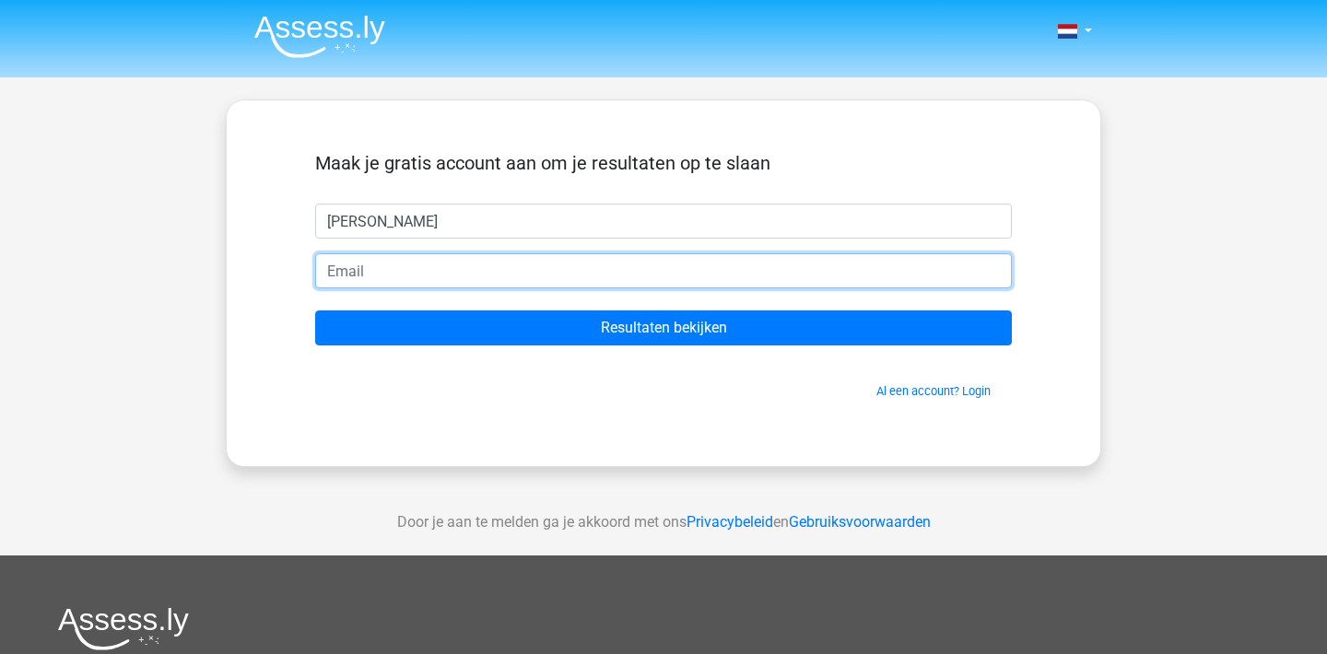
type input "v"
type input "[PERSON_NAME][EMAIL_ADDRESS][PERSON_NAME][DOMAIN_NAME]"
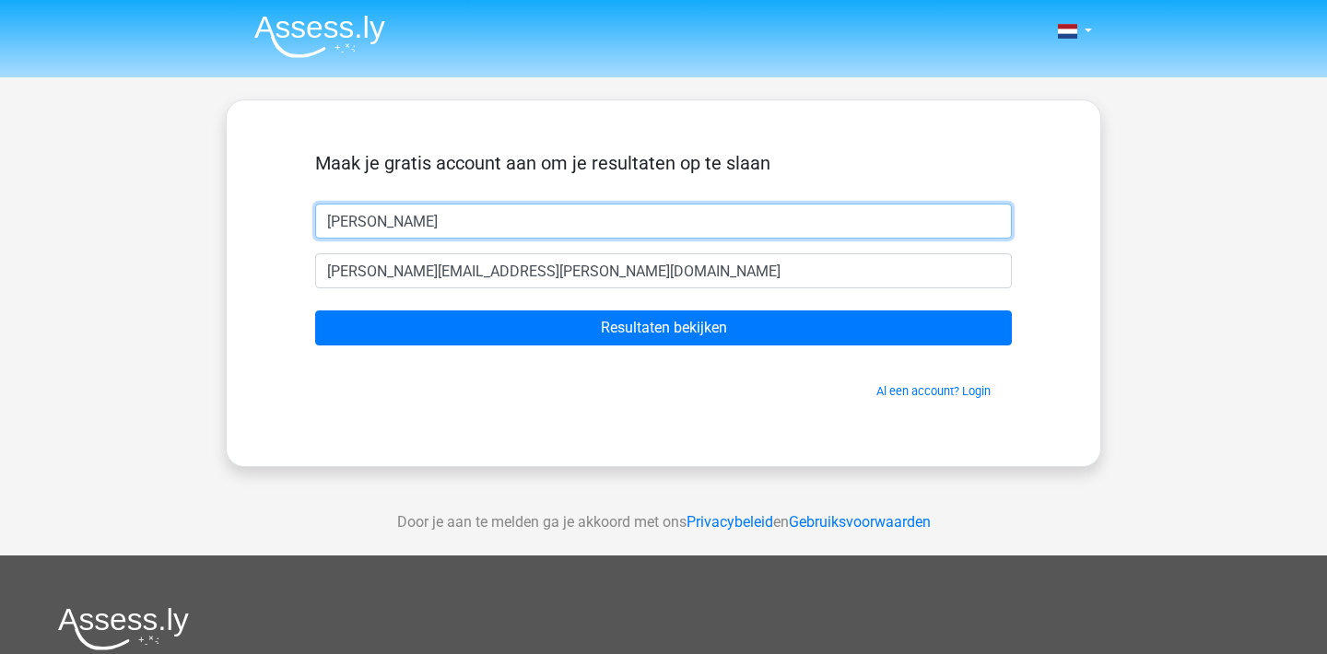
click at [340, 227] on input "[PERSON_NAME]" at bounding box center [663, 221] width 696 height 35
click at [392, 223] on input "AV Asses-ly" at bounding box center [663, 221] width 696 height 35
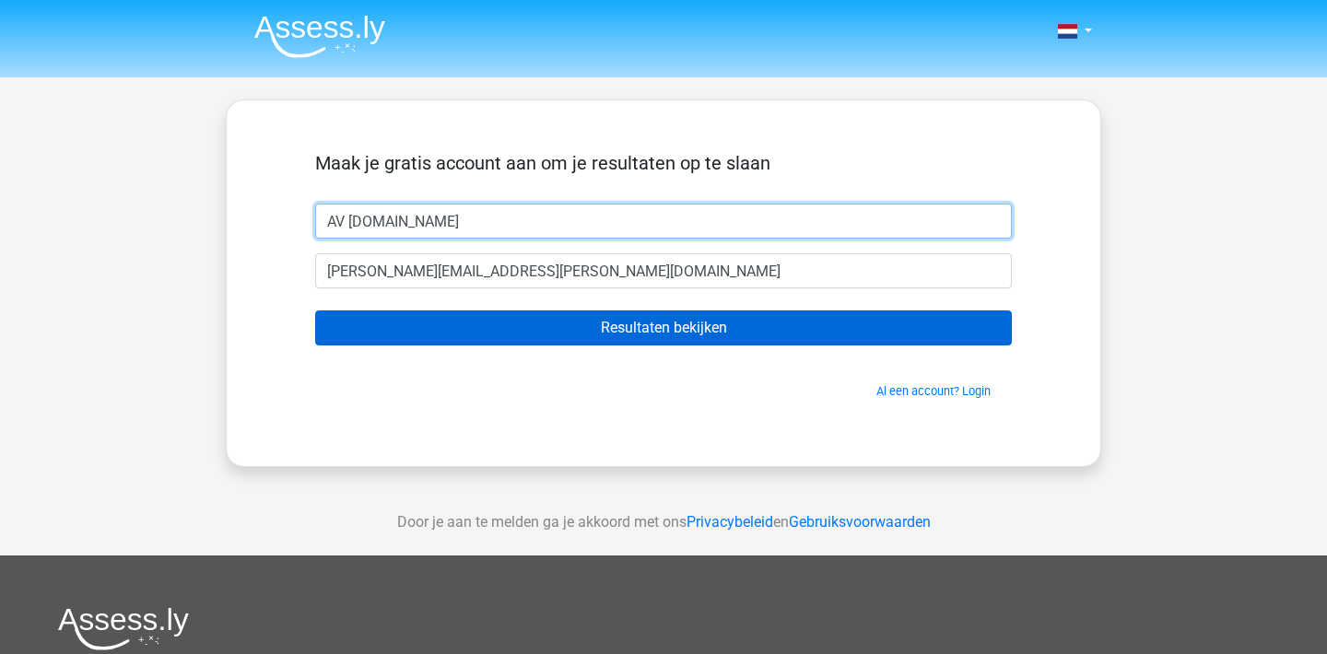
type input "AV [DOMAIN_NAME]"
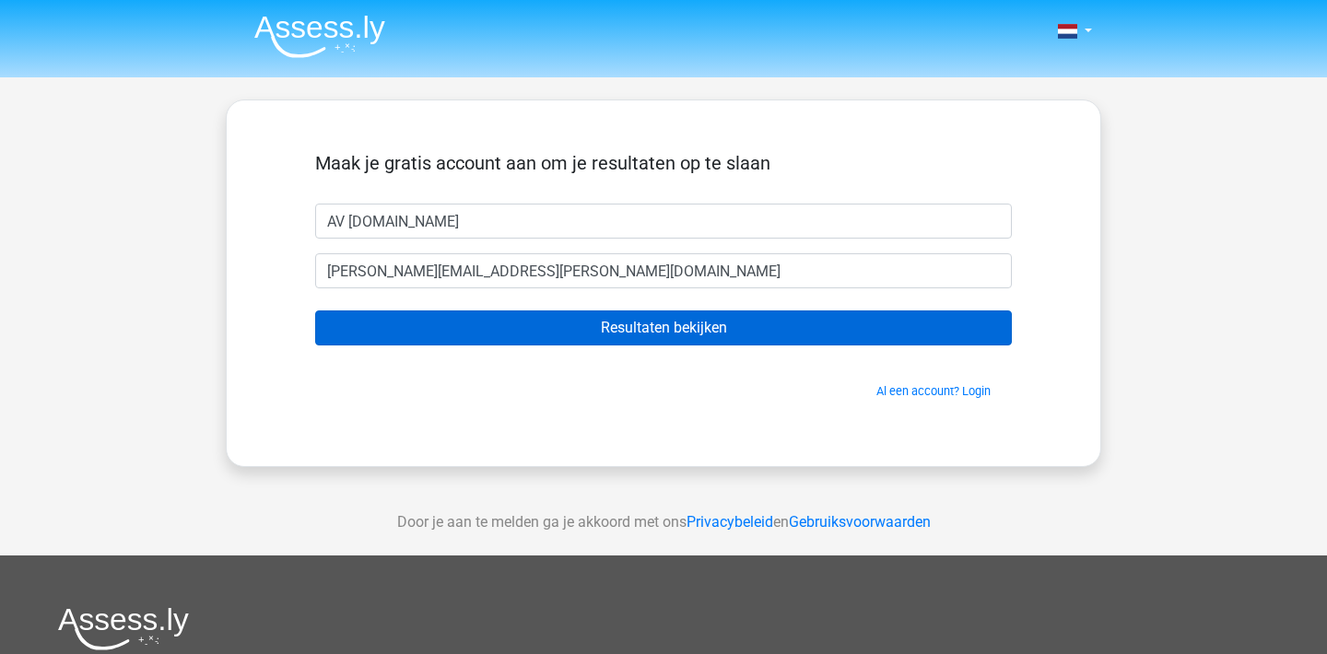
click at [596, 335] on input "Resultaten bekijken" at bounding box center [663, 327] width 696 height 35
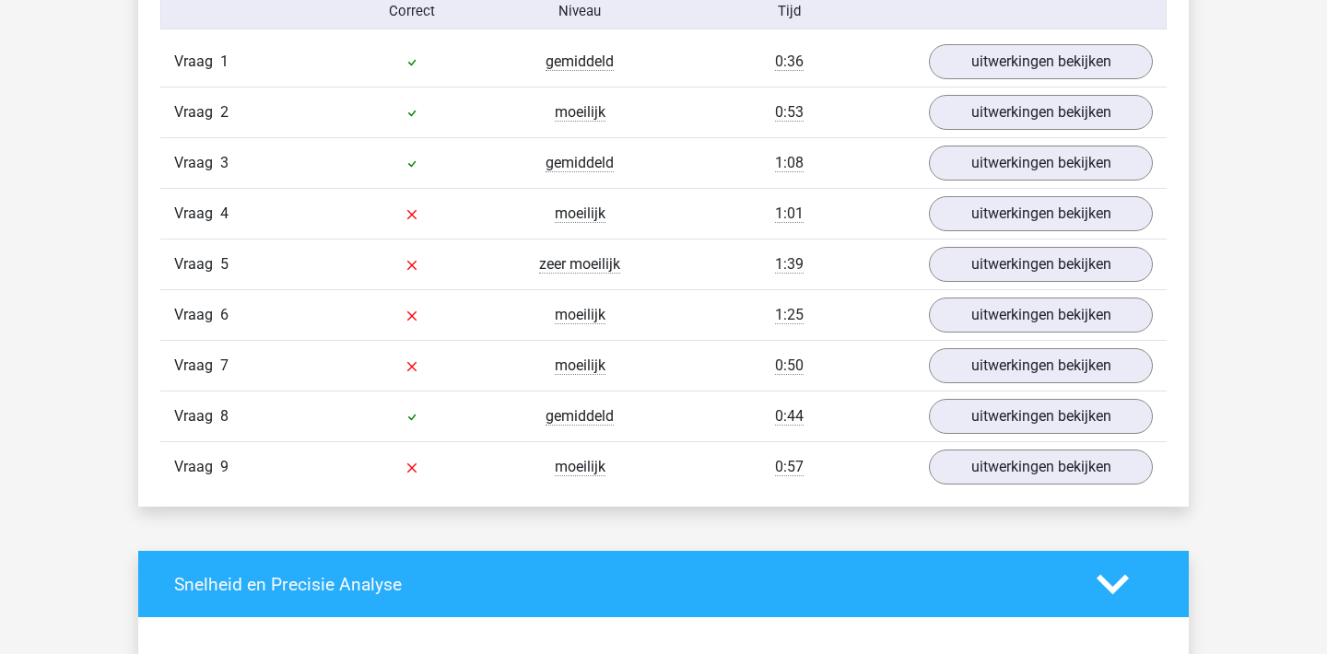
scroll to position [1970, 0]
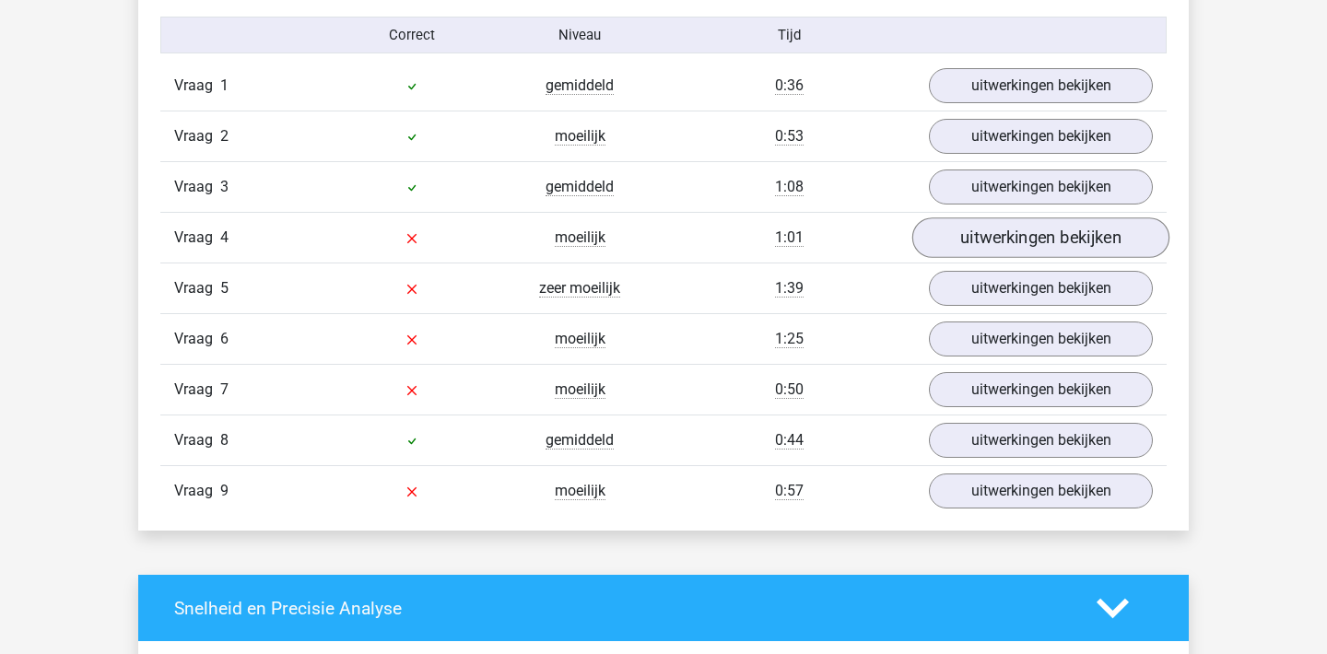
click at [985, 230] on link "uitwerkingen bekijken" at bounding box center [1040, 238] width 257 height 41
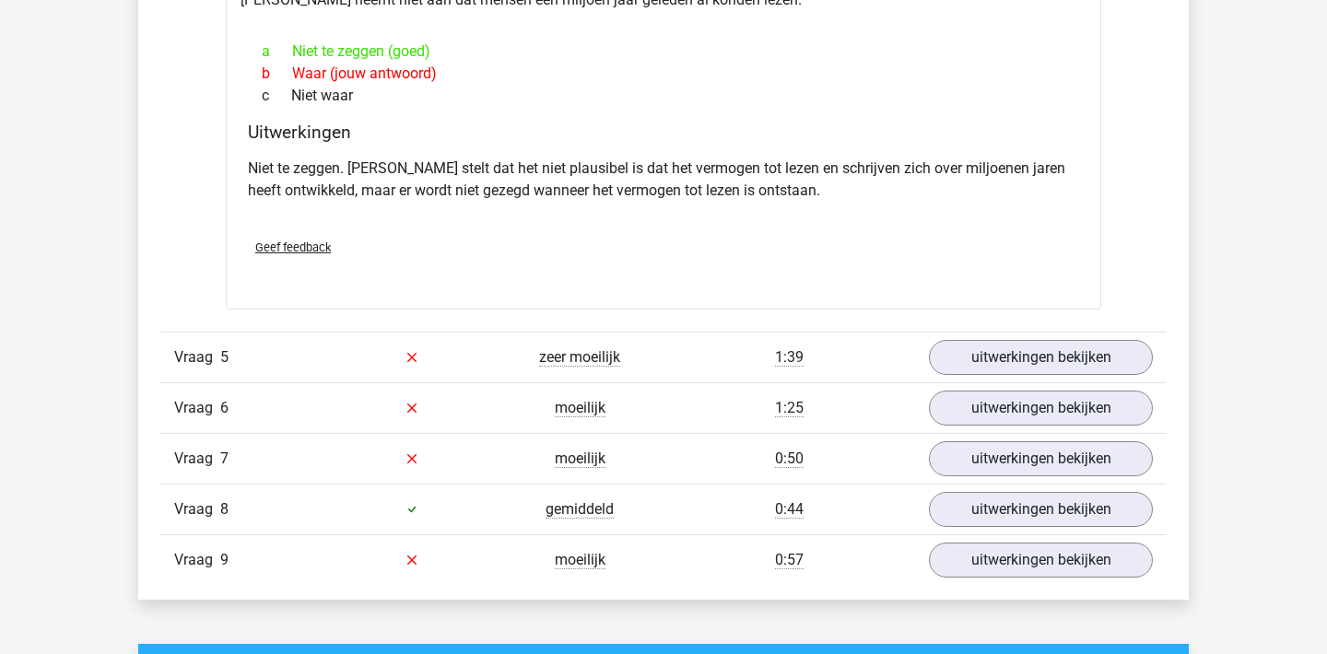
scroll to position [2514, 0]
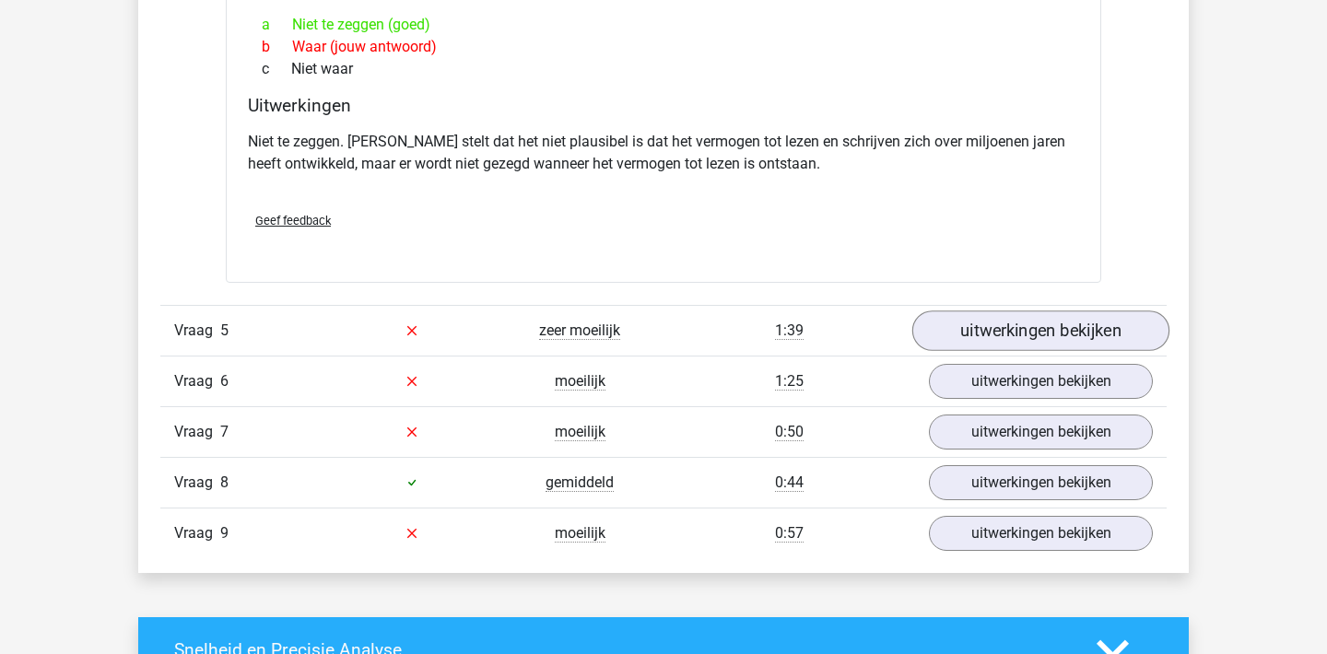
click at [998, 336] on link "uitwerkingen bekijken" at bounding box center [1040, 330] width 257 height 41
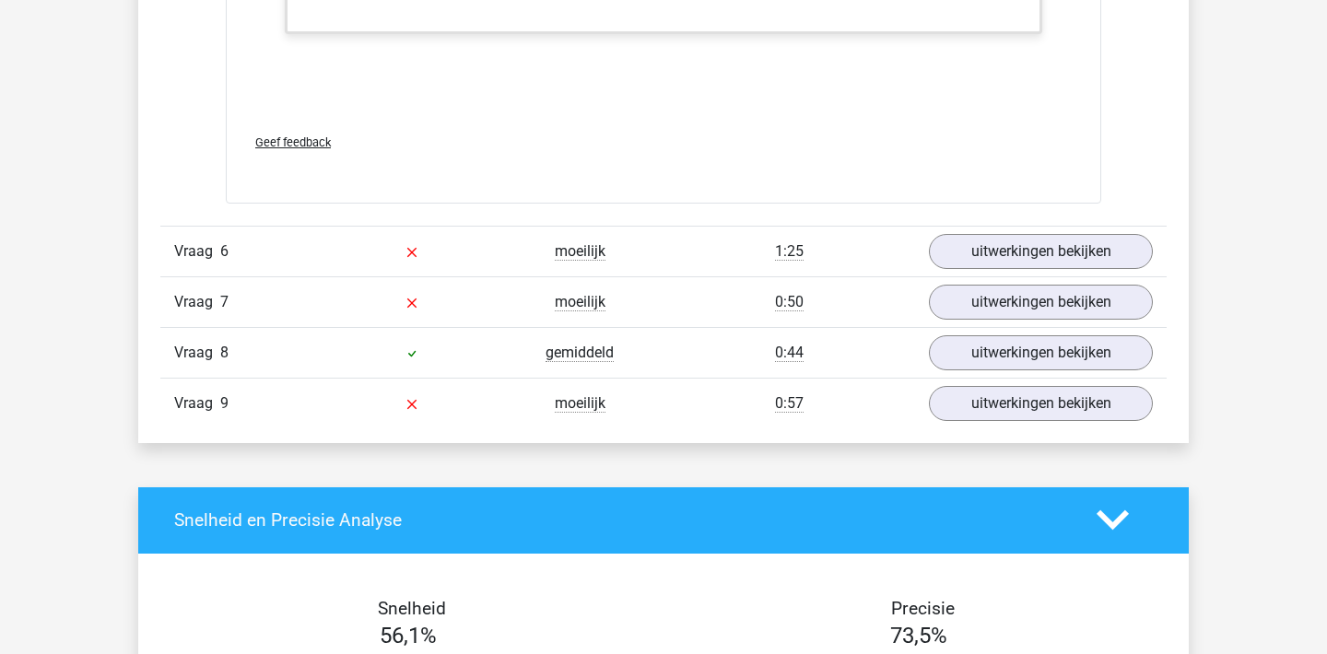
scroll to position [4216, 0]
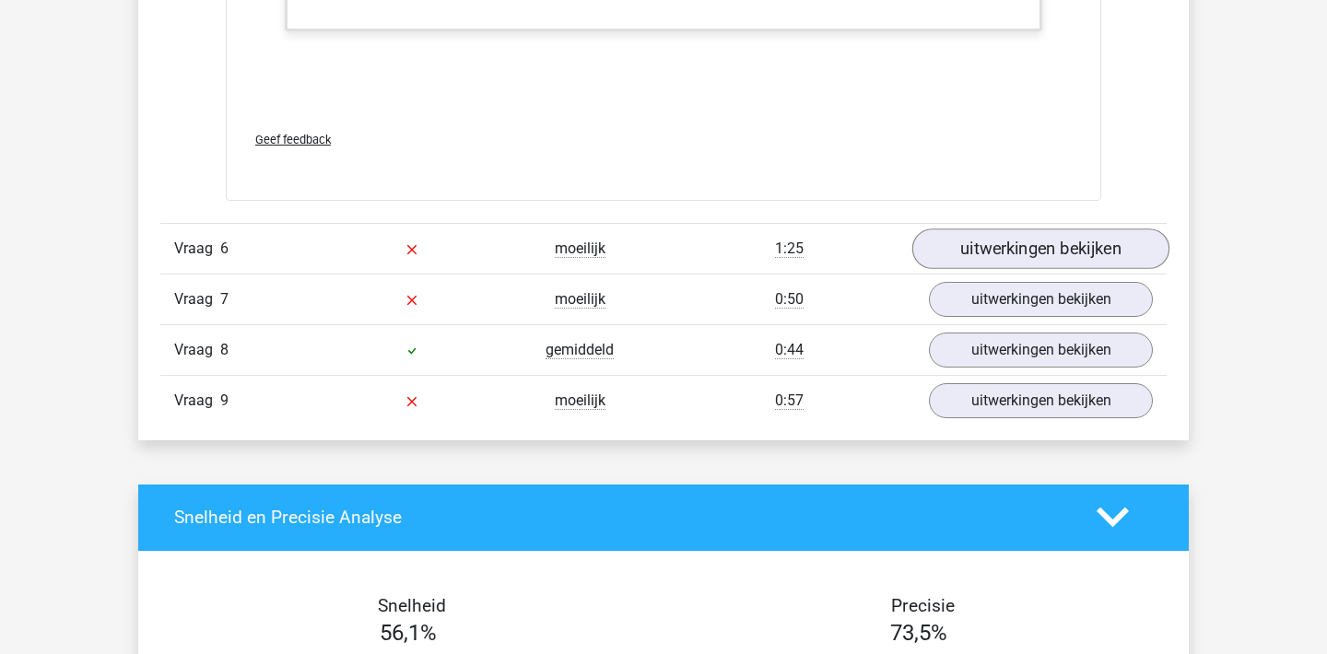
click at [984, 245] on link "uitwerkingen bekijken" at bounding box center [1040, 248] width 257 height 41
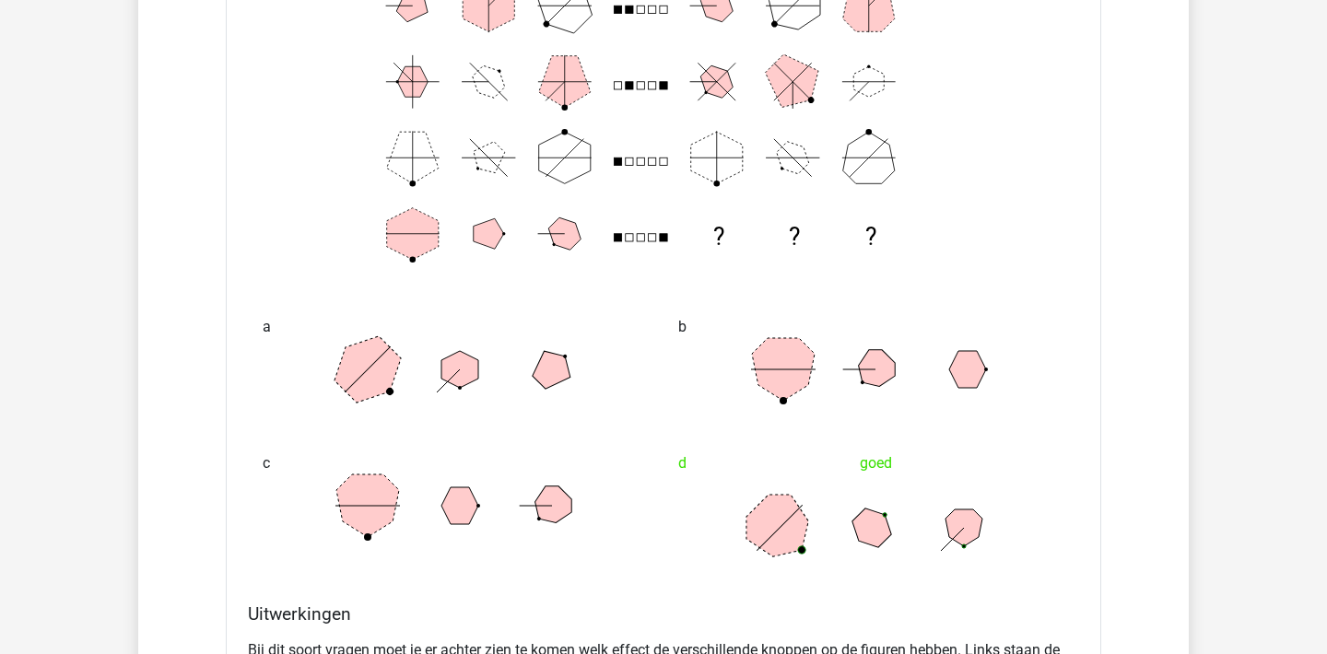
scroll to position [4585, 0]
click at [804, 505] on icon at bounding box center [871, 525] width 276 height 92
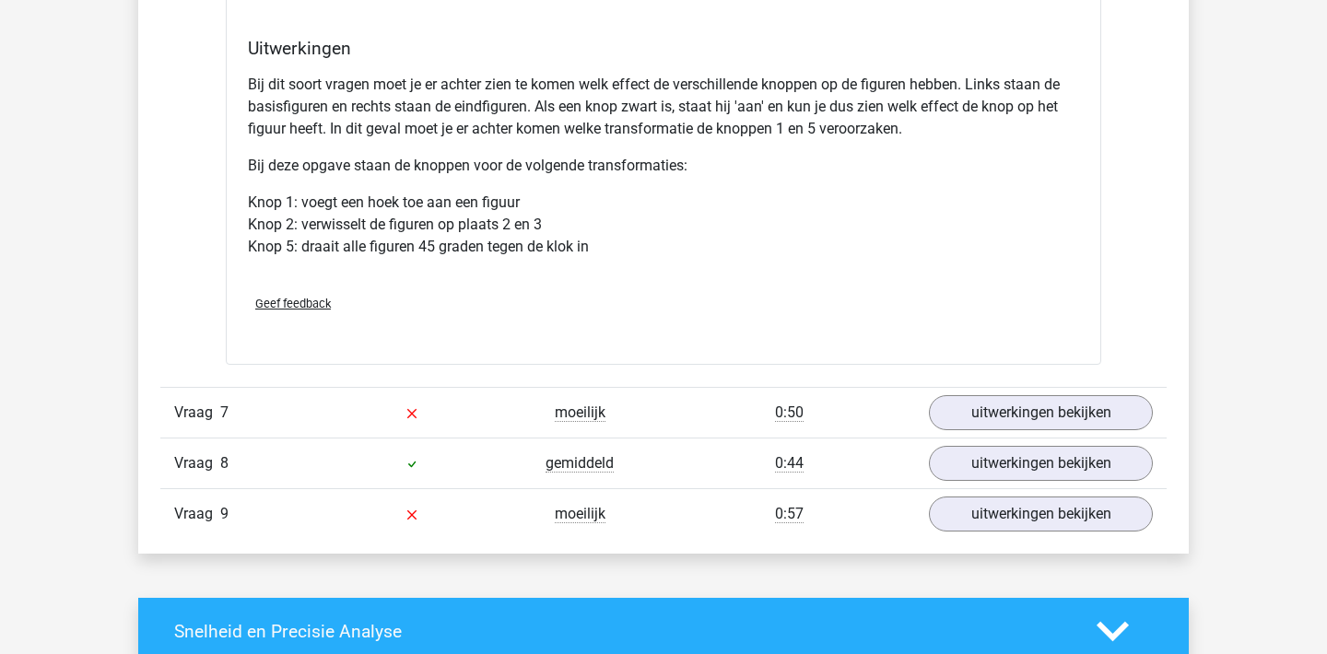
scroll to position [5174, 0]
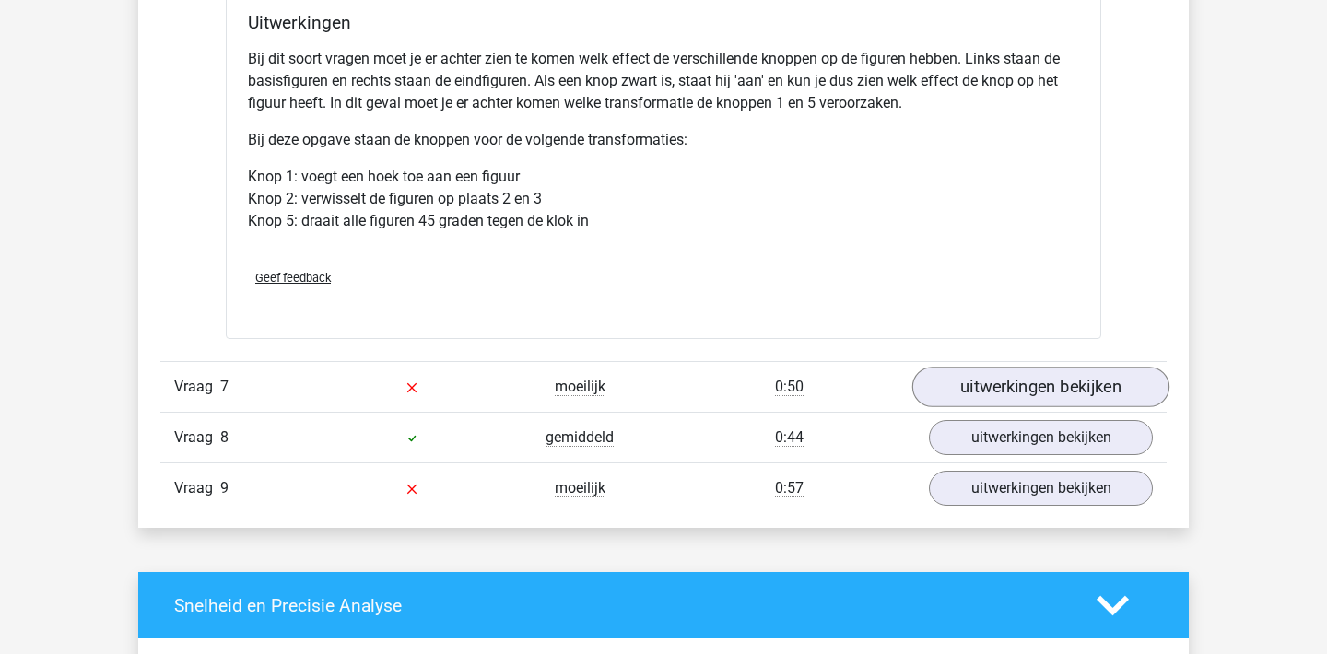
click at [950, 391] on link "uitwerkingen bekijken" at bounding box center [1040, 387] width 257 height 41
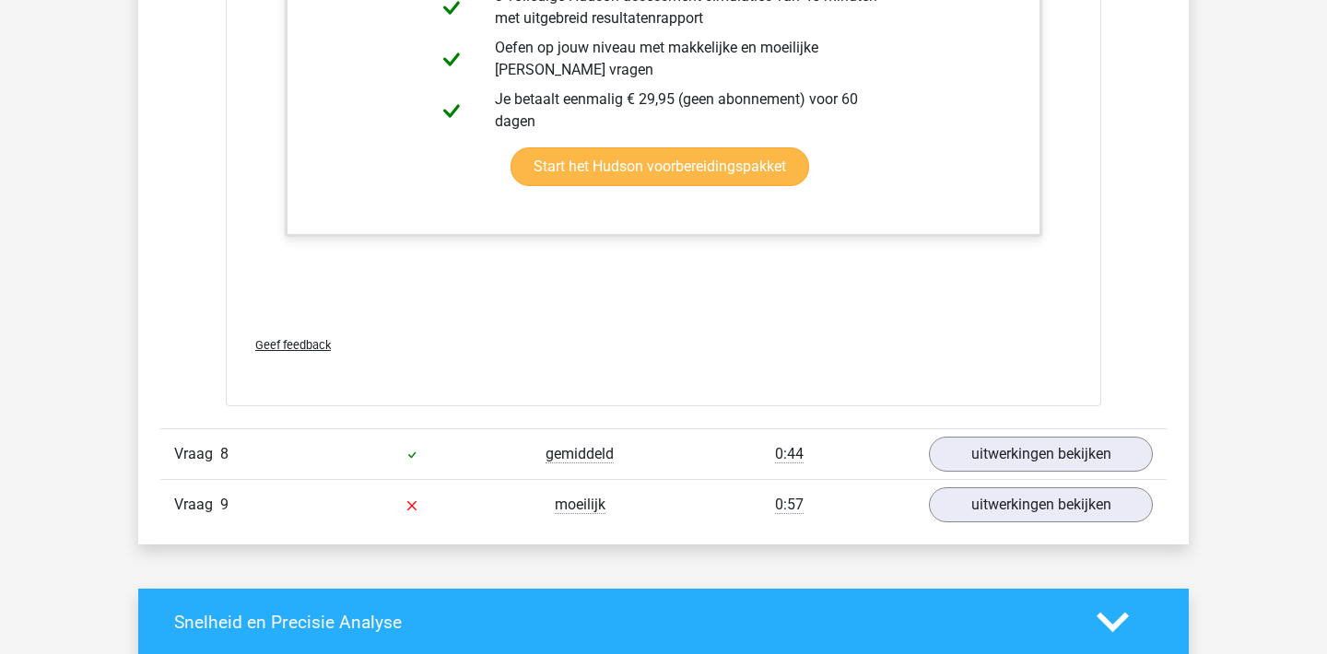
scroll to position [6154, 0]
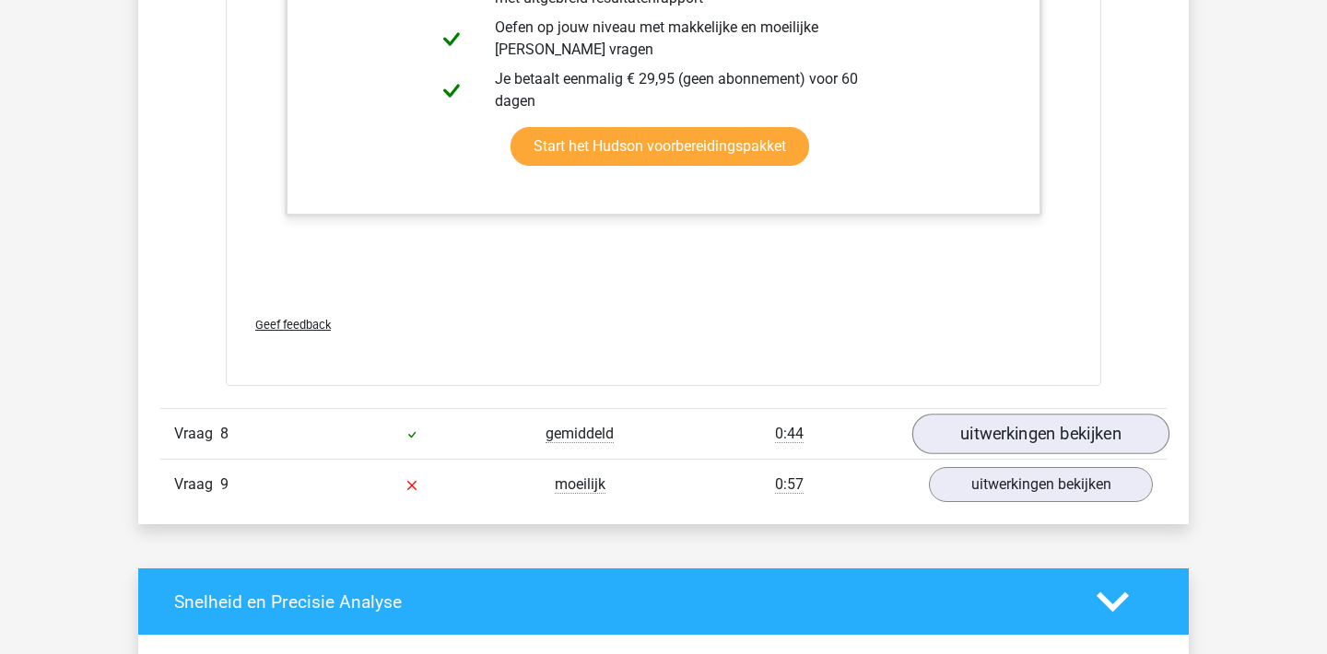
click at [930, 434] on link "uitwerkingen bekijken" at bounding box center [1040, 434] width 257 height 41
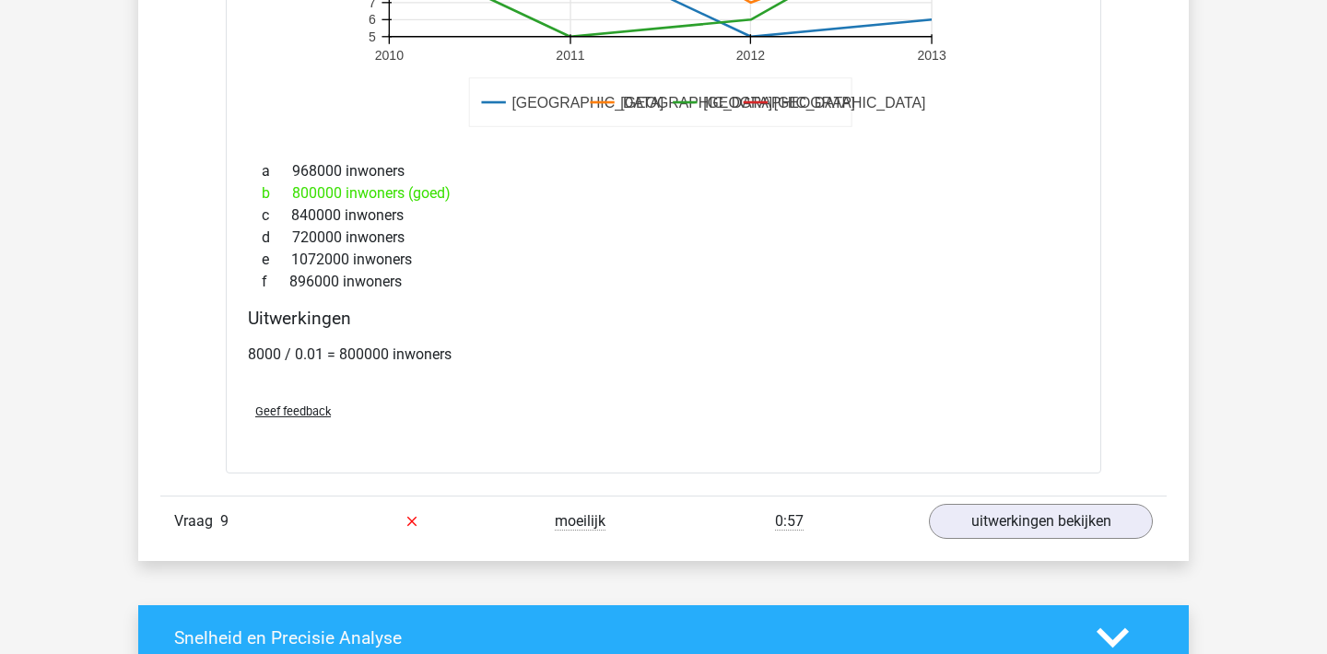
scroll to position [7144, 0]
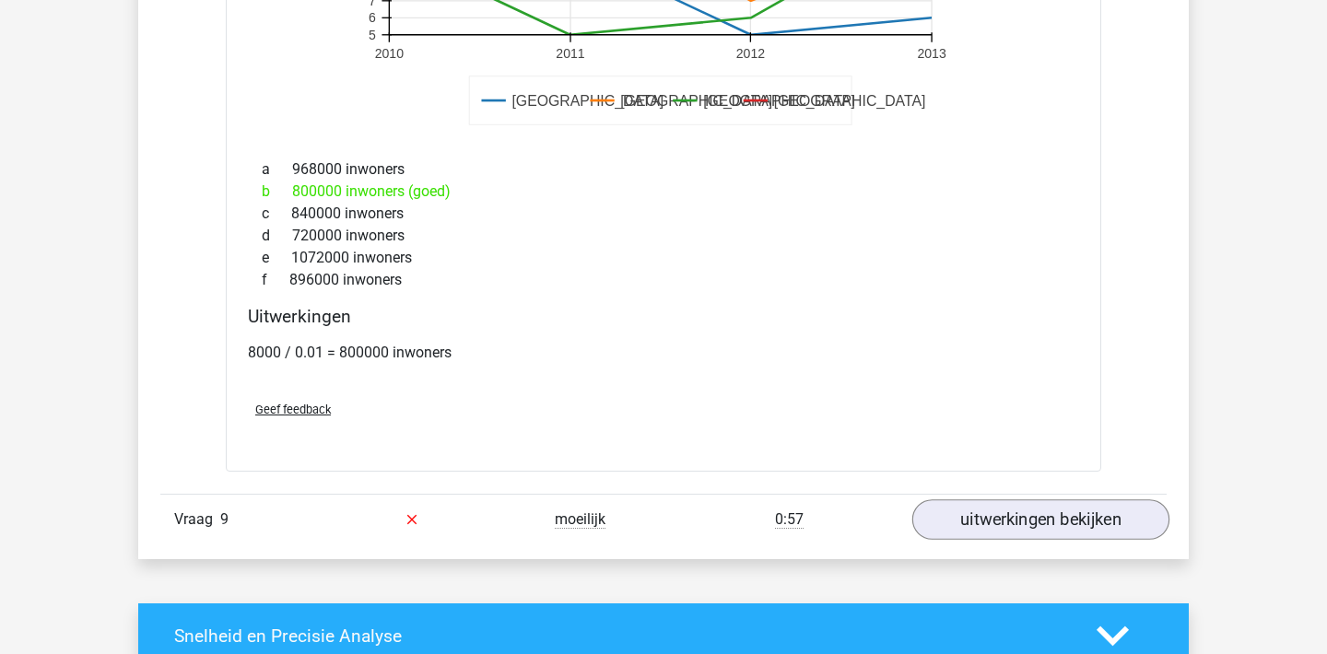
click at [943, 500] on link "uitwerkingen bekijken" at bounding box center [1040, 519] width 257 height 41
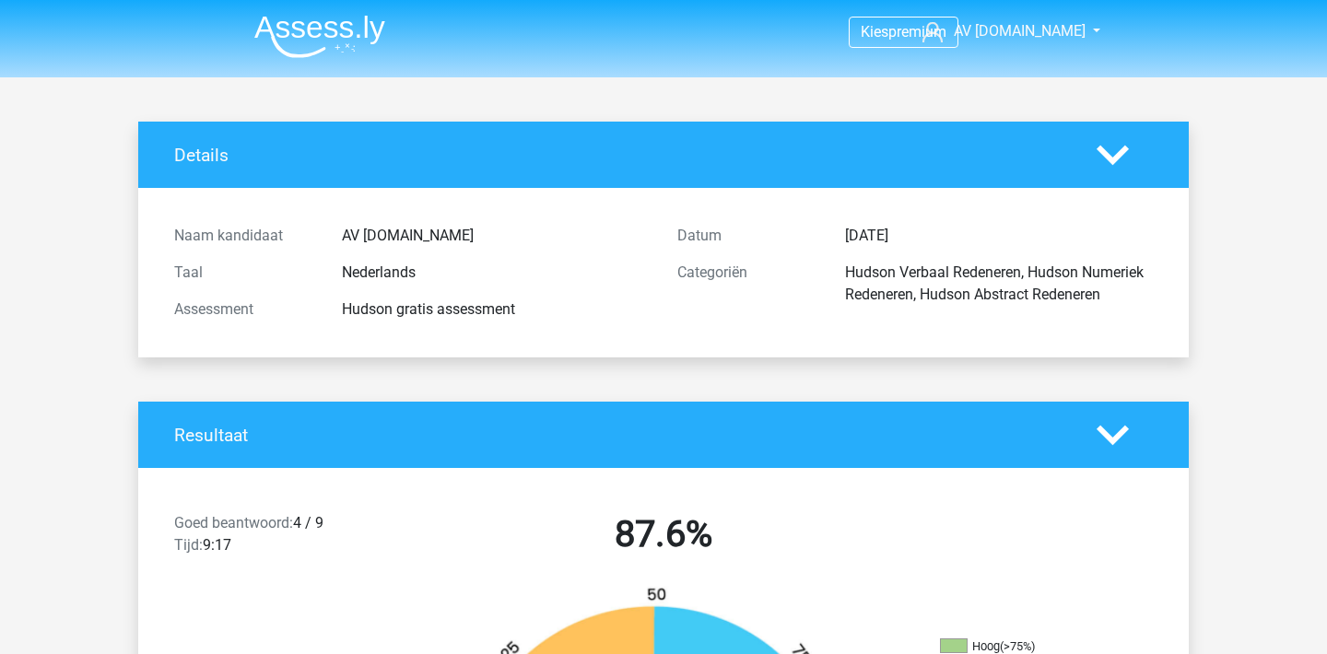
scroll to position [0, 0]
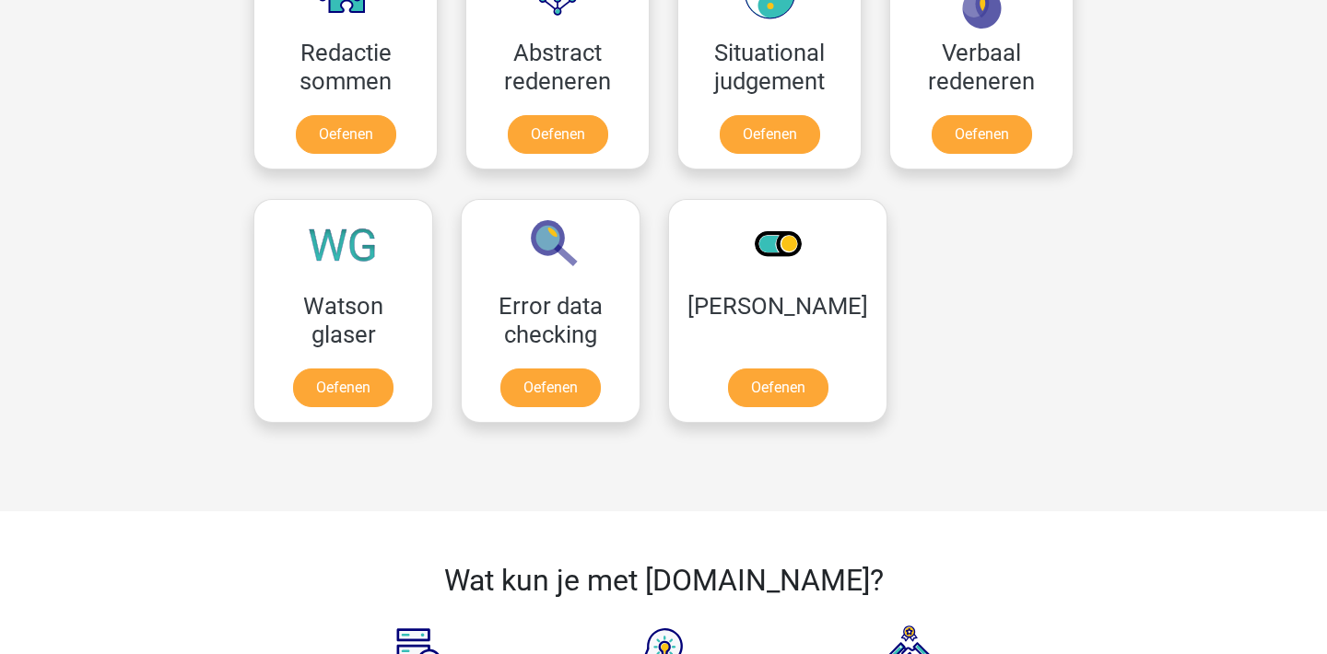
scroll to position [1842, 0]
